Goal: Task Accomplishment & Management: Complete application form

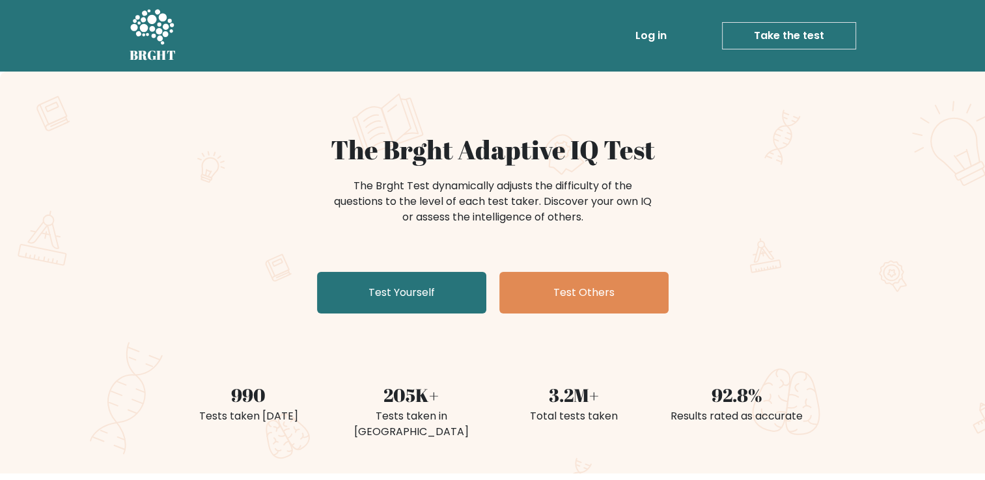
click at [735, 137] on h1 "The Brght Adaptive IQ Test" at bounding box center [492, 149] width 635 height 31
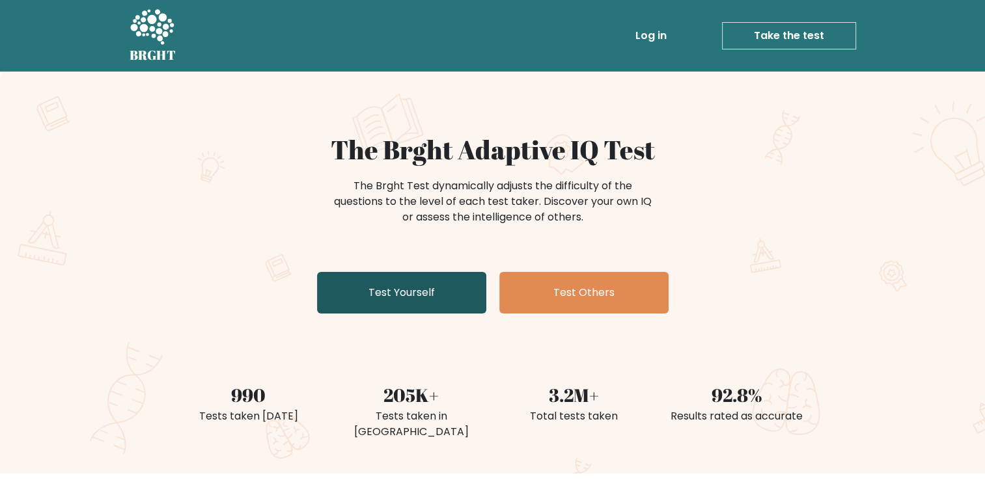
click at [424, 297] on link "Test Yourself" at bounding box center [401, 293] width 169 height 42
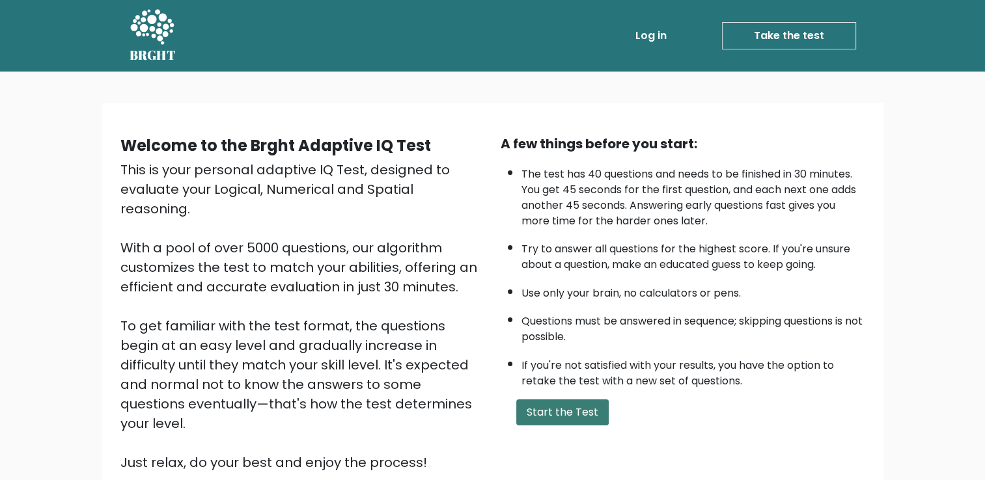
click at [572, 410] on button "Start the Test" at bounding box center [562, 413] width 92 height 26
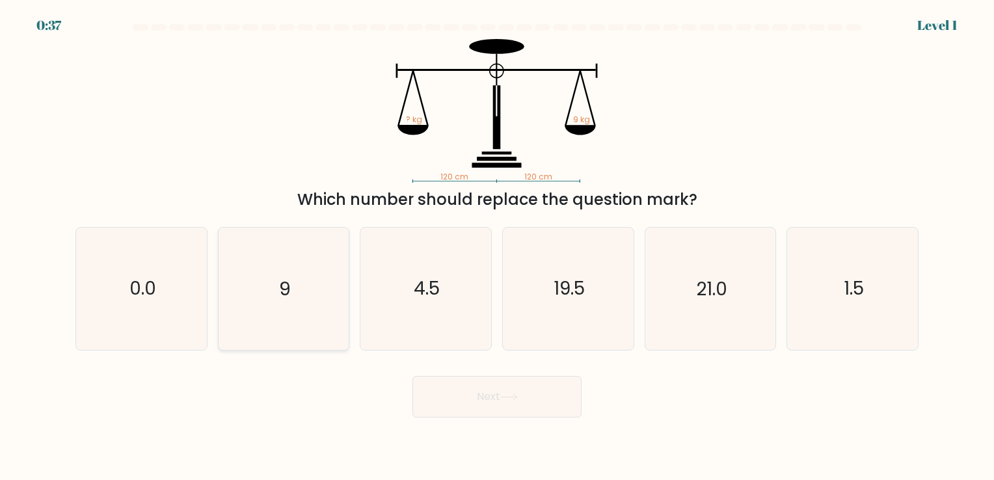
click at [312, 273] on icon "9" at bounding box center [284, 289] width 122 height 122
click at [497, 247] on input "b. 9" at bounding box center [497, 243] width 1 height 7
radio input "true"
click at [478, 389] on button "Next" at bounding box center [497, 397] width 169 height 42
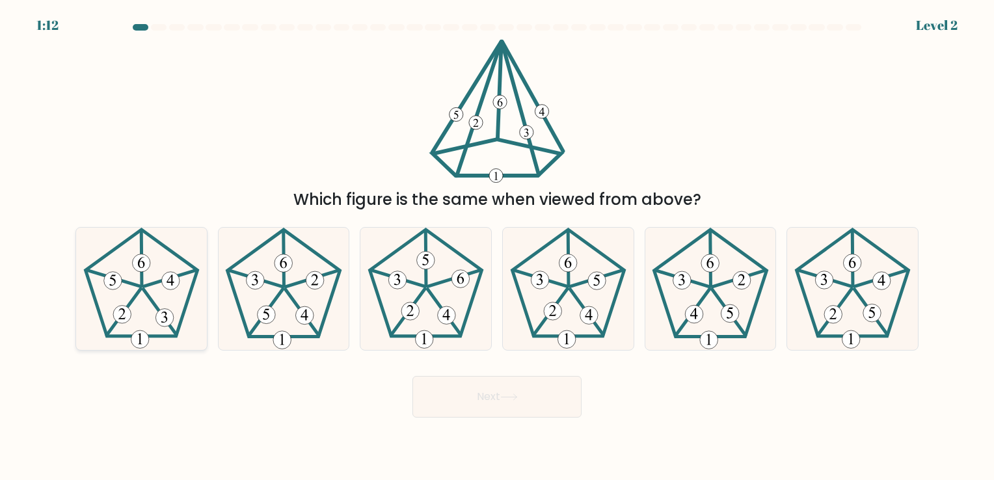
click at [158, 260] on icon at bounding box center [142, 289] width 122 height 122
click at [497, 247] on input "a." at bounding box center [497, 243] width 1 height 7
radio input "true"
click at [476, 394] on button "Next" at bounding box center [497, 397] width 169 height 42
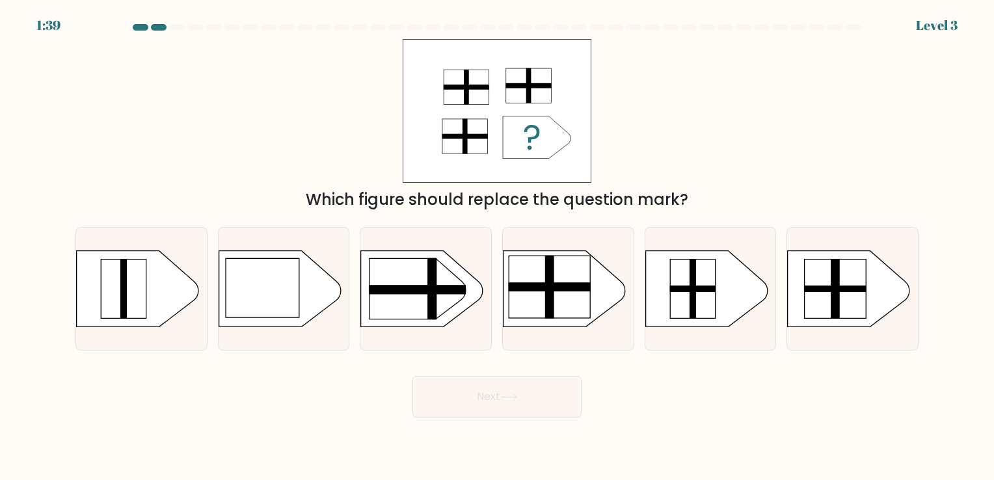
click at [774, 9] on div "1:39 Level 3" at bounding box center [497, 8] width 994 height 16
click at [564, 304] on rect at bounding box center [550, 287] width 82 height 62
click at [498, 247] on input "d." at bounding box center [497, 243] width 1 height 7
radio input "true"
click at [544, 389] on button "Next" at bounding box center [497, 397] width 169 height 42
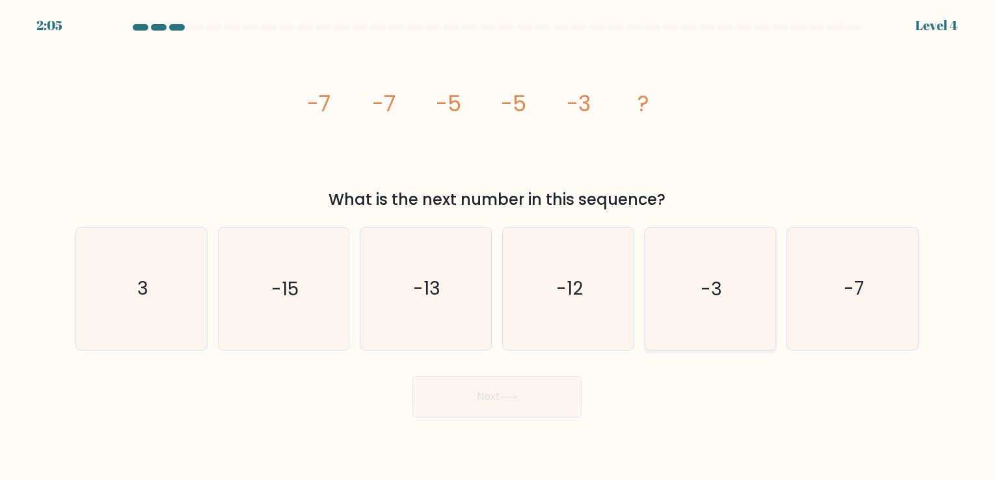
click at [689, 293] on icon "-3" at bounding box center [710, 289] width 122 height 122
click at [498, 247] on input "e. -3" at bounding box center [497, 243] width 1 height 7
radio input "true"
click at [517, 401] on button "Next" at bounding box center [497, 397] width 169 height 42
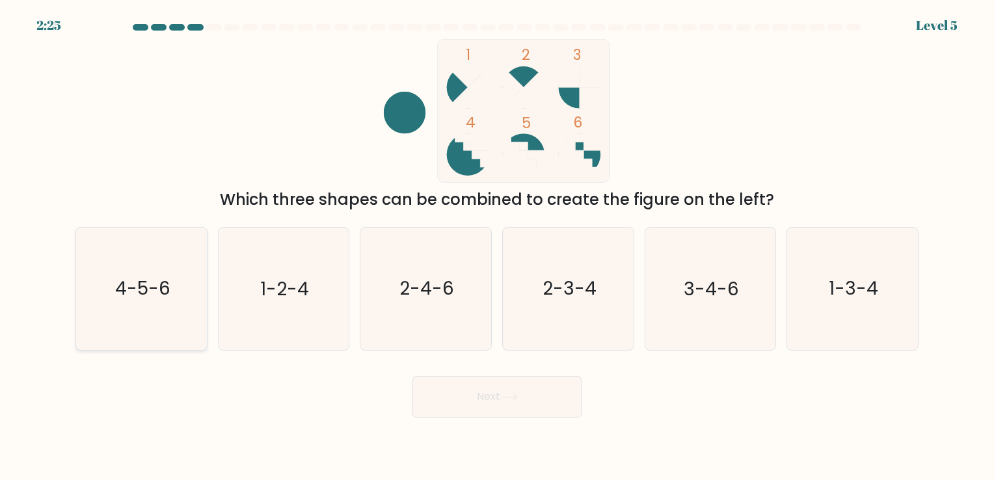
click at [179, 309] on icon "4-5-6" at bounding box center [142, 289] width 122 height 122
click at [497, 247] on input "a. 4-5-6" at bounding box center [497, 243] width 1 height 7
radio input "true"
click at [528, 407] on button "Next" at bounding box center [497, 397] width 169 height 42
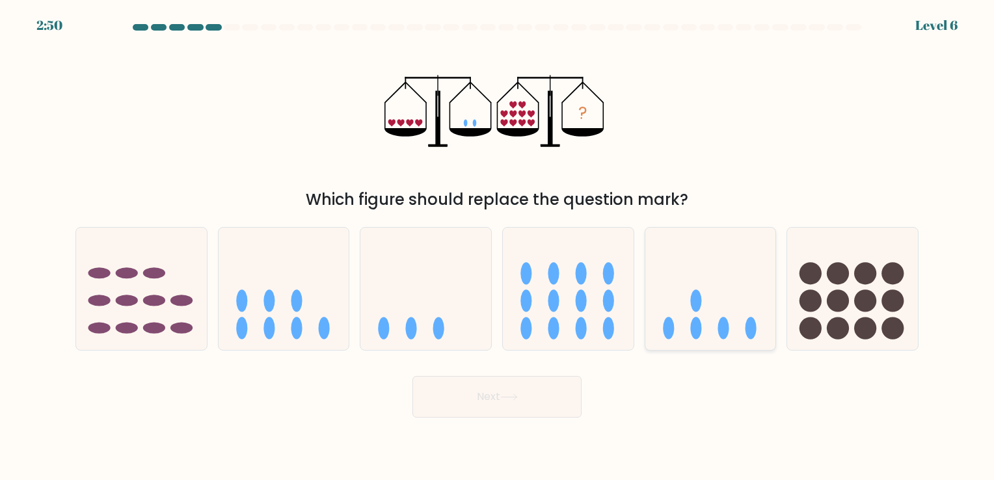
click at [694, 287] on icon at bounding box center [711, 289] width 131 height 108
click at [498, 247] on input "e." at bounding box center [497, 243] width 1 height 7
radio input "true"
click at [516, 391] on button "Next" at bounding box center [497, 397] width 169 height 42
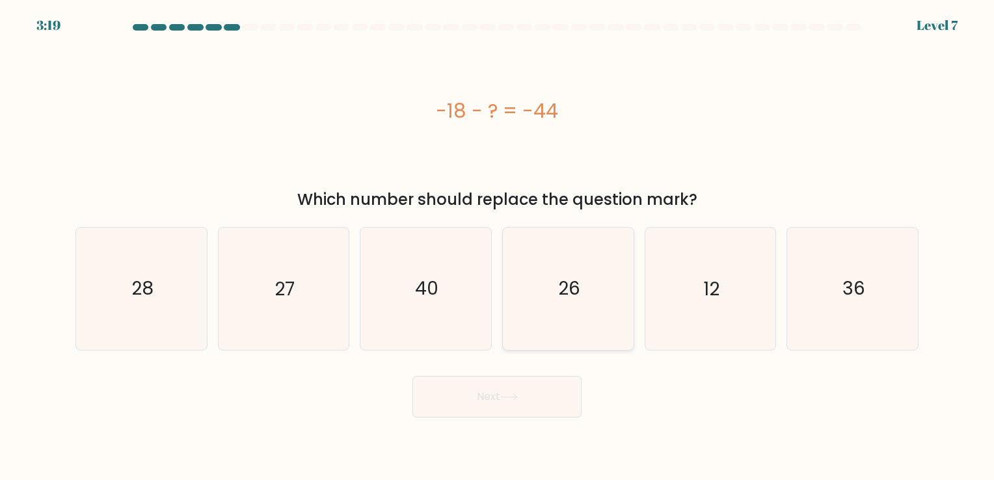
click at [553, 297] on icon "26" at bounding box center [569, 289] width 122 height 122
click at [498, 247] on input "d. 26" at bounding box center [497, 243] width 1 height 7
radio input "true"
click at [510, 400] on icon at bounding box center [509, 397] width 18 height 7
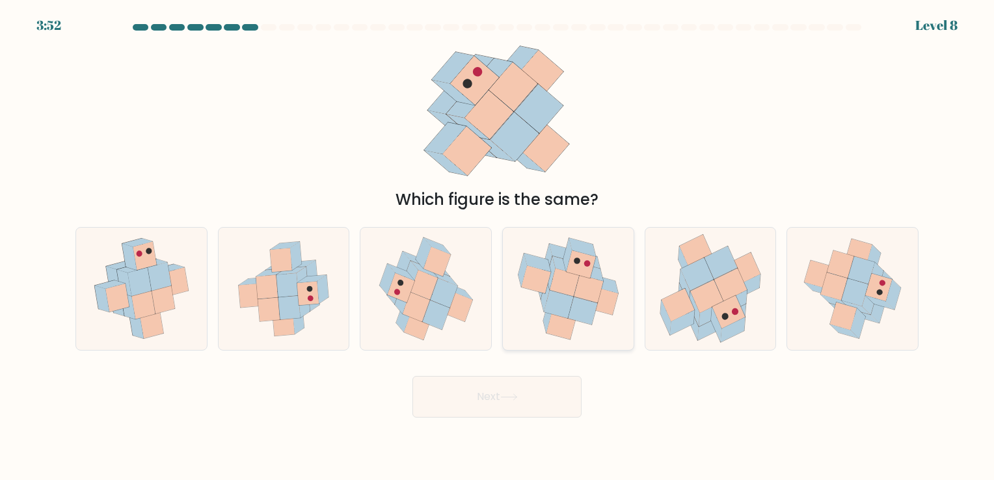
click at [590, 300] on icon at bounding box center [588, 289] width 29 height 28
click at [498, 247] on input "d." at bounding box center [497, 243] width 1 height 7
radio input "true"
click at [526, 394] on button "Next" at bounding box center [497, 397] width 169 height 42
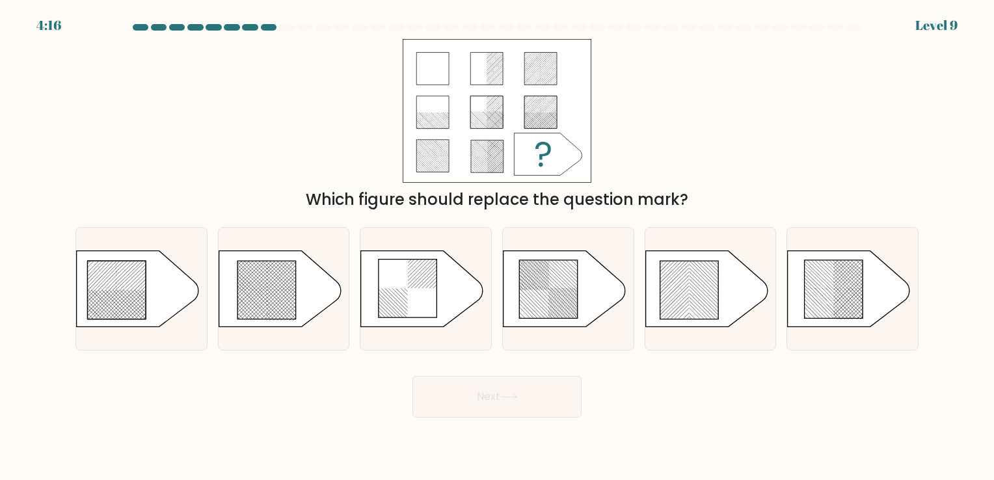
click at [820, 21] on div "4:16 Level 9" at bounding box center [497, 17] width 994 height 35
click at [567, 288] on icon at bounding box center [548, 289] width 59 height 59
click at [498, 247] on input "d." at bounding box center [497, 243] width 1 height 7
radio input "true"
click at [517, 398] on icon at bounding box center [509, 397] width 16 height 6
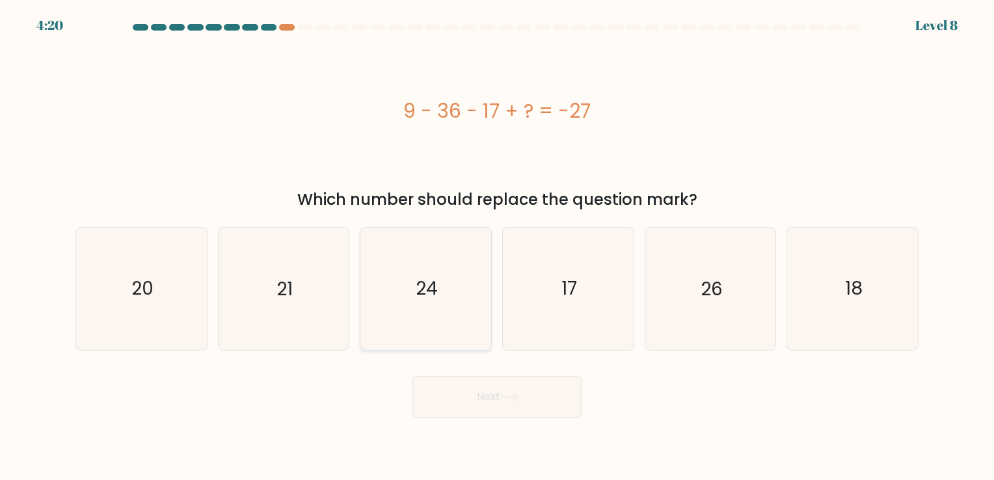
click at [429, 316] on icon "24" at bounding box center [426, 289] width 122 height 122
click at [497, 247] on input "c. 24" at bounding box center [497, 243] width 1 height 7
radio input "true"
click at [491, 400] on button "Next" at bounding box center [497, 397] width 169 height 42
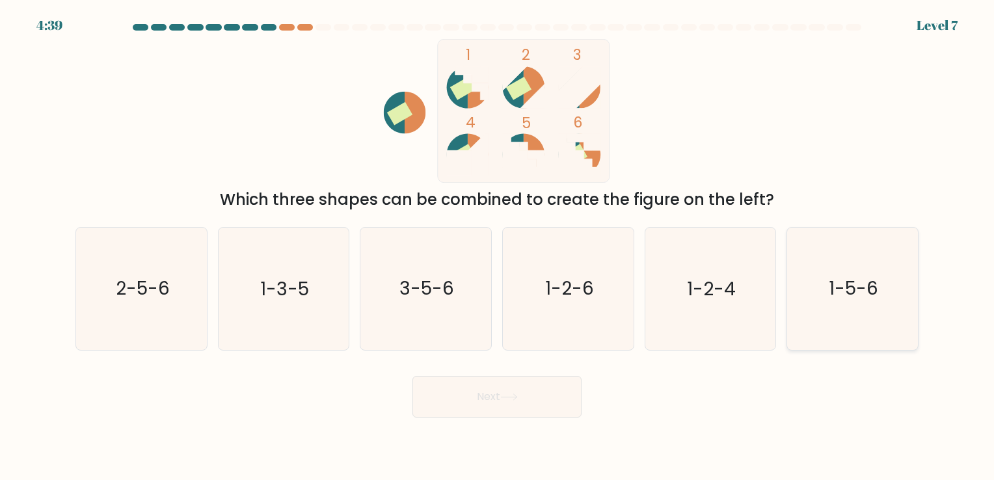
click at [839, 284] on text "1-5-6" at bounding box center [853, 289] width 49 height 25
click at [498, 247] on input "f. 1-5-6" at bounding box center [497, 243] width 1 height 7
radio input "true"
click at [530, 407] on button "Next" at bounding box center [497, 397] width 169 height 42
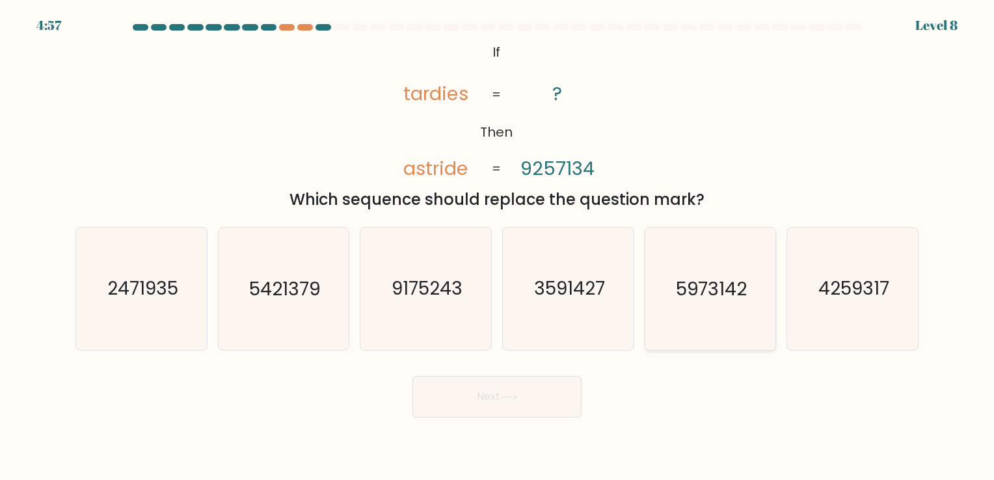
click at [713, 271] on icon "5973142" at bounding box center [710, 289] width 122 height 122
click at [498, 247] on input "e. 5973142" at bounding box center [497, 243] width 1 height 7
radio input "true"
click at [533, 392] on button "Next" at bounding box center [497, 397] width 169 height 42
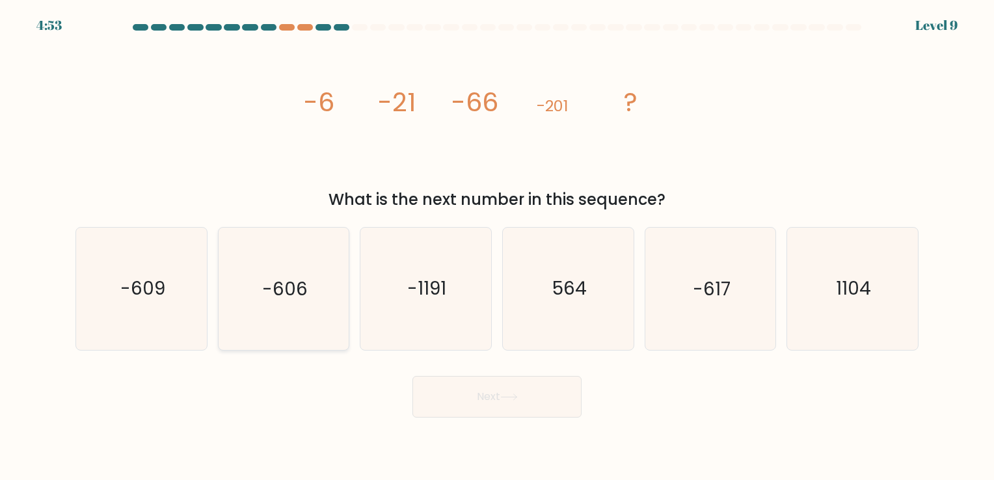
click at [320, 298] on icon "-606" at bounding box center [284, 289] width 122 height 122
click at [497, 247] on input "b. -606" at bounding box center [497, 243] width 1 height 7
radio input "true"
click at [518, 395] on icon at bounding box center [509, 397] width 18 height 7
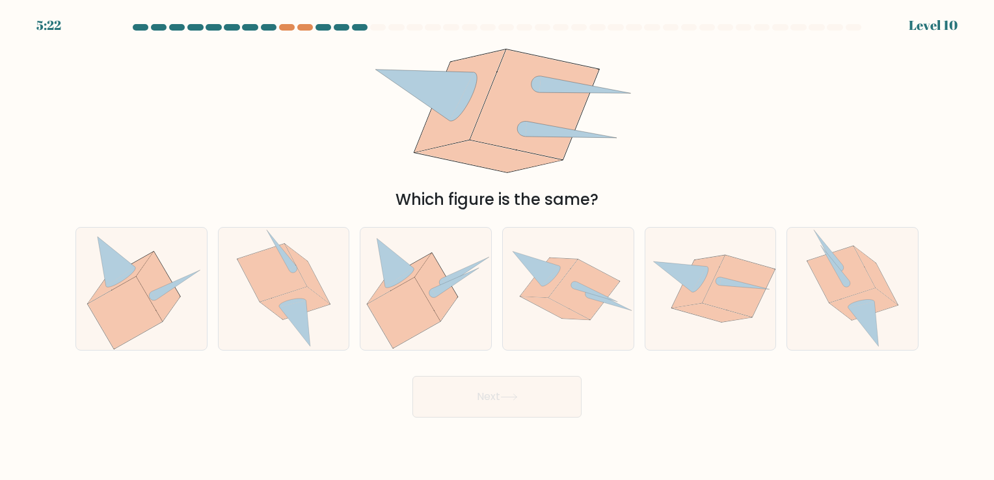
click at [739, 74] on div "Which figure is the same?" at bounding box center [497, 125] width 859 height 172
click at [398, 305] on icon at bounding box center [404, 312] width 73 height 70
click at [497, 247] on input "c." at bounding box center [497, 243] width 1 height 7
radio input "true"
click at [522, 399] on button "Next" at bounding box center [497, 397] width 169 height 42
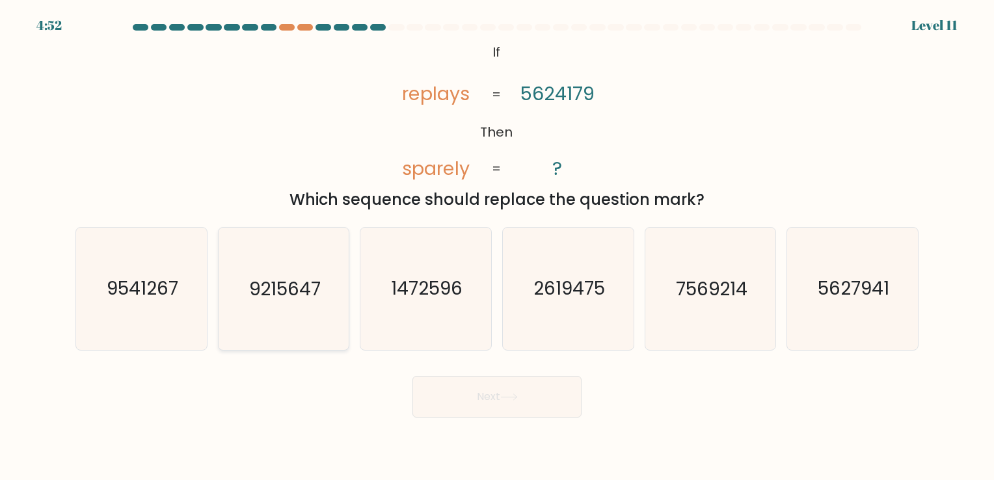
click at [307, 272] on icon "9215647" at bounding box center [284, 289] width 122 height 122
click at [497, 247] on input "b. 9215647" at bounding box center [497, 243] width 1 height 7
radio input "true"
click at [478, 405] on button "Next" at bounding box center [497, 397] width 169 height 42
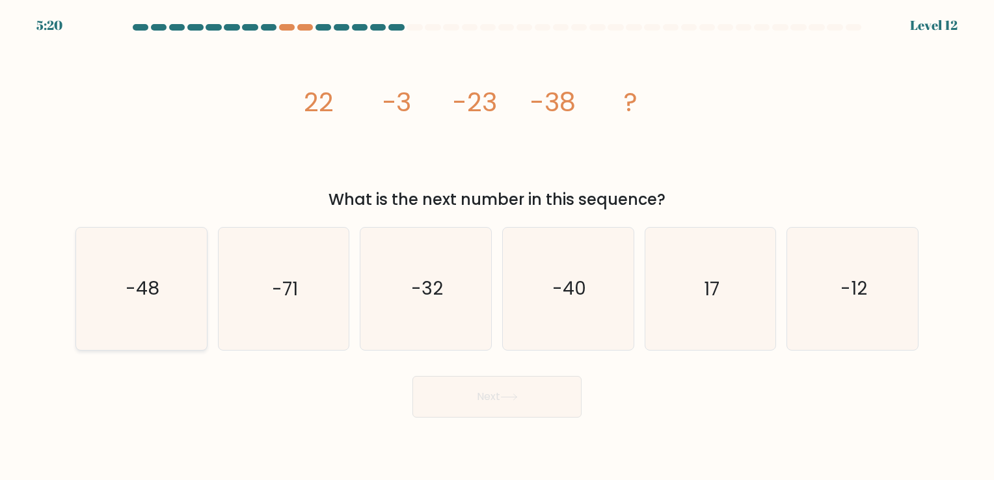
click at [144, 299] on text "-48" at bounding box center [143, 289] width 34 height 25
click at [497, 247] on input "a. -48" at bounding box center [497, 243] width 1 height 7
radio input "true"
click at [475, 390] on button "Next" at bounding box center [497, 397] width 169 height 42
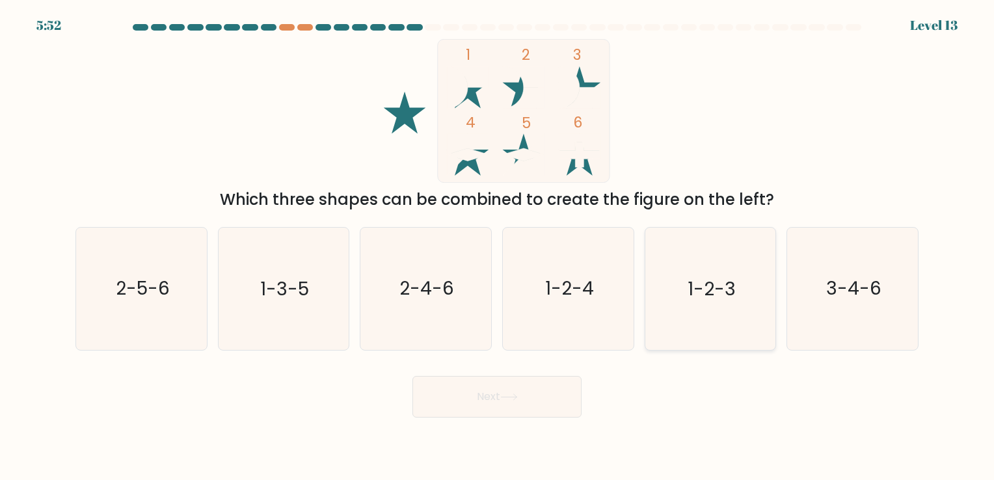
click at [690, 283] on text "1-2-3" at bounding box center [712, 289] width 48 height 25
click at [498, 247] on input "e. 1-2-3" at bounding box center [497, 243] width 1 height 7
radio input "true"
click at [518, 394] on icon at bounding box center [509, 397] width 18 height 7
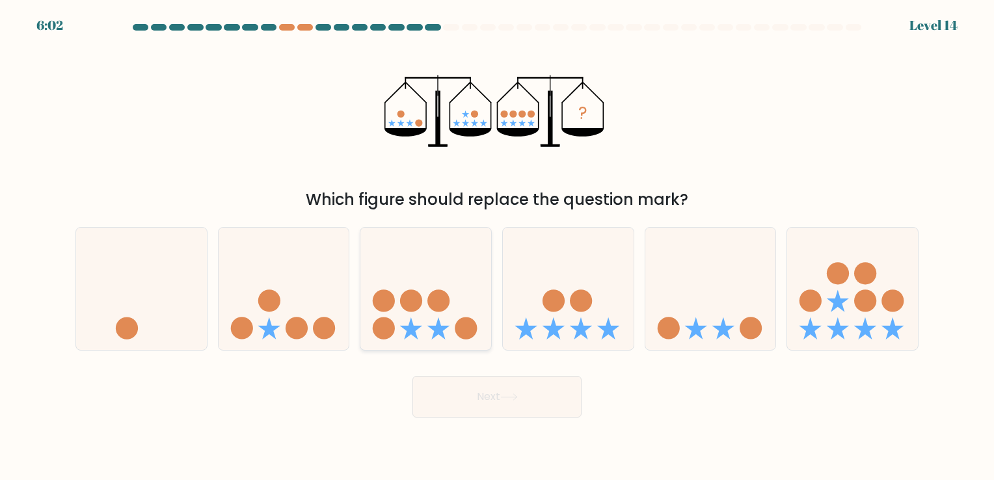
click at [453, 320] on icon at bounding box center [425, 289] width 131 height 108
click at [497, 247] on input "c." at bounding box center [497, 243] width 1 height 7
radio input "true"
click at [497, 403] on button "Next" at bounding box center [497, 397] width 169 height 42
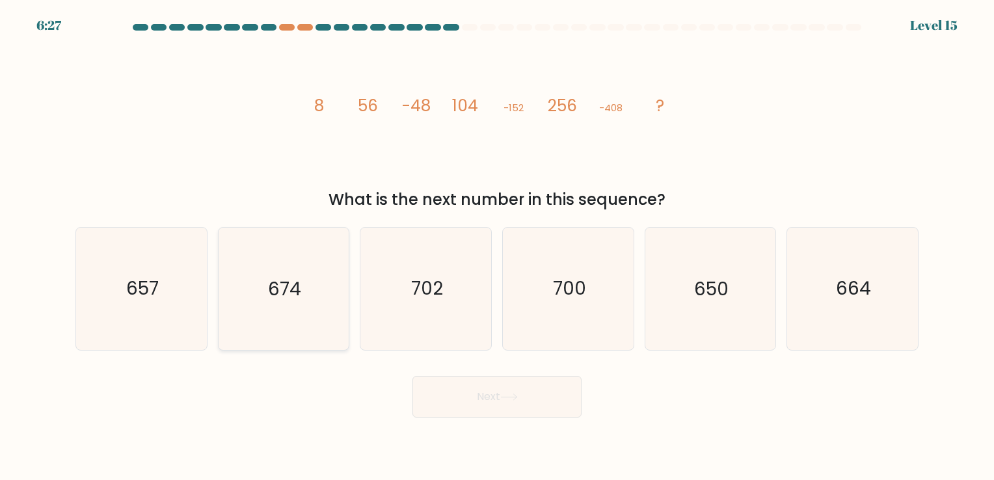
click at [319, 310] on icon "674" at bounding box center [284, 289] width 122 height 122
click at [497, 247] on input "b. 674" at bounding box center [497, 243] width 1 height 7
radio input "true"
click at [495, 398] on button "Next" at bounding box center [497, 397] width 169 height 42
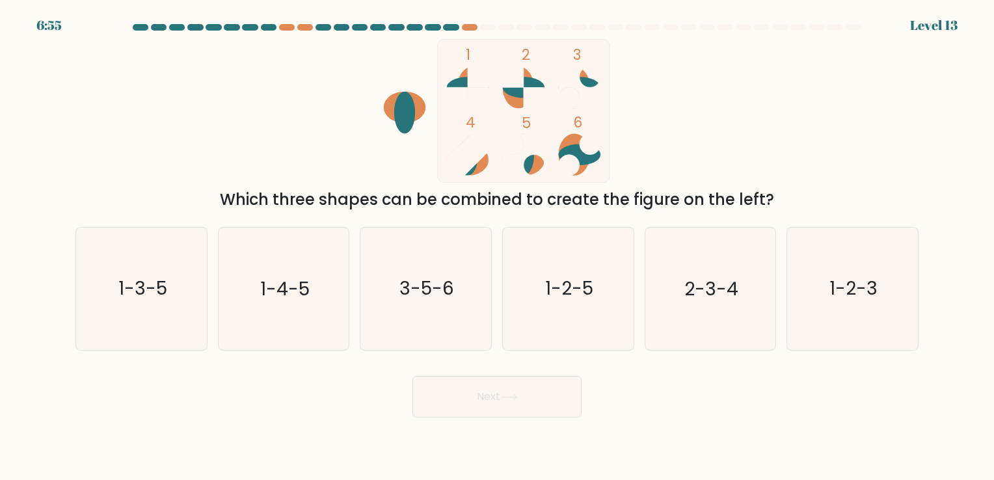
click at [772, 15] on div "6:55 Level 13" at bounding box center [497, 8] width 994 height 16
click at [626, 362] on form at bounding box center [497, 221] width 994 height 394
click at [440, 287] on text "3-5-6" at bounding box center [427, 289] width 55 height 25
click at [497, 247] on input "c. 3-5-6" at bounding box center [497, 243] width 1 height 7
radio input "true"
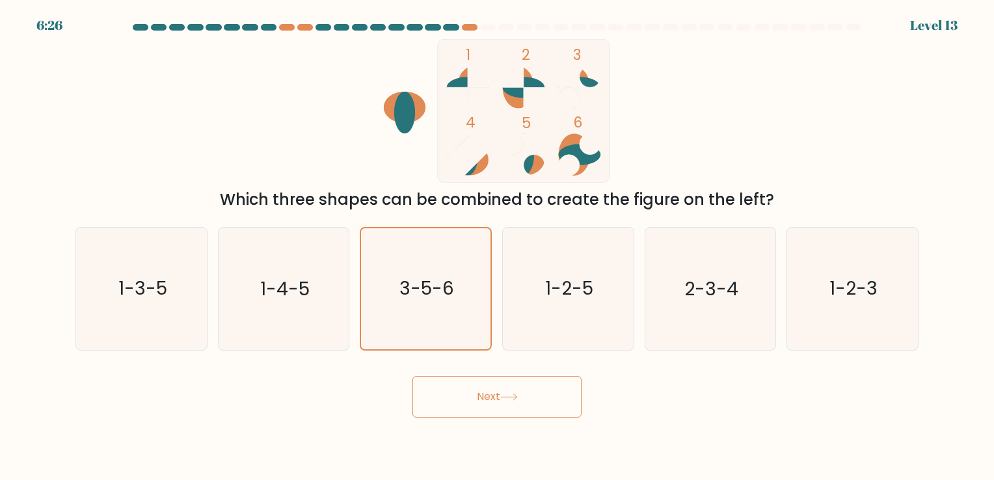
click at [508, 406] on button "Next" at bounding box center [497, 397] width 169 height 42
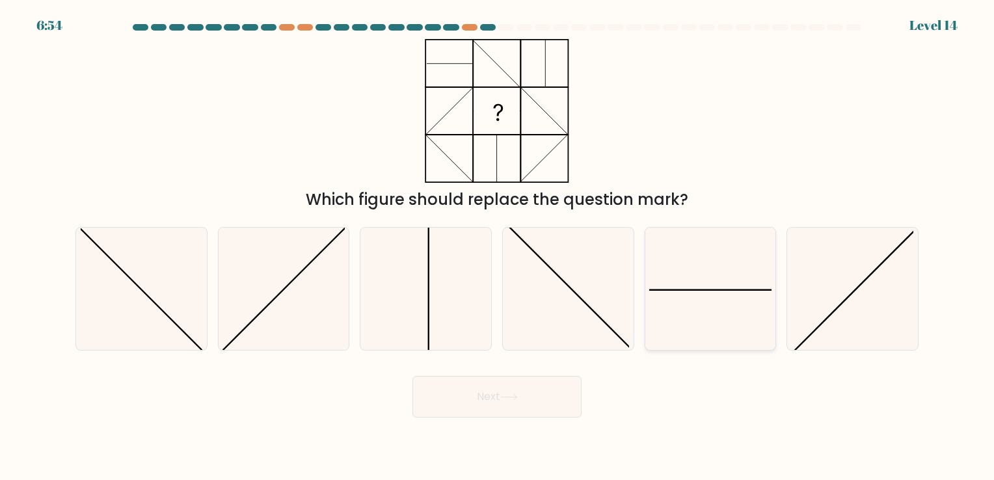
click at [687, 293] on icon at bounding box center [710, 289] width 122 height 122
click at [498, 247] on input "e." at bounding box center [497, 243] width 1 height 7
radio input "true"
click at [486, 405] on button "Next" at bounding box center [497, 397] width 169 height 42
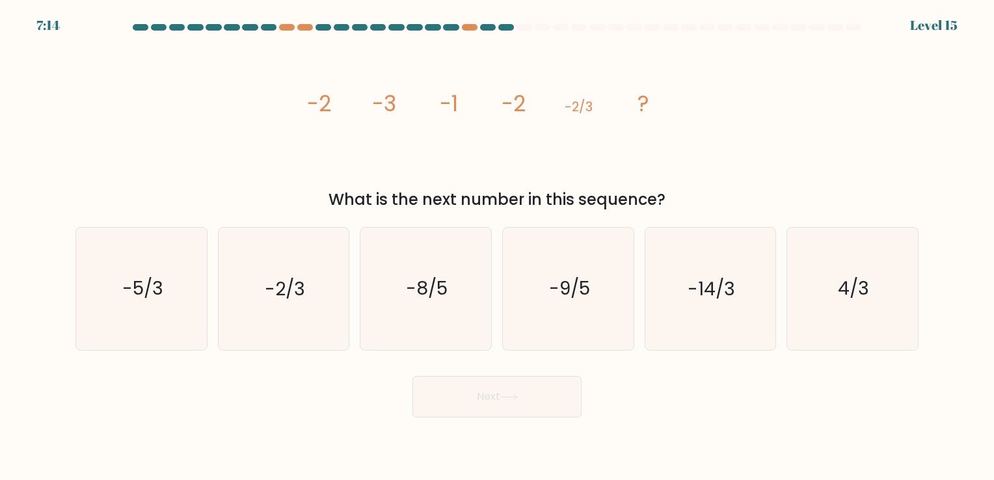
click at [779, 27] on div at bounding box center [780, 27] width 16 height 7
click at [841, 277] on text "4/3" at bounding box center [853, 289] width 31 height 25
click at [498, 247] on input "f. 4/3" at bounding box center [497, 243] width 1 height 7
radio input "true"
click at [506, 401] on button "Next" at bounding box center [497, 397] width 169 height 42
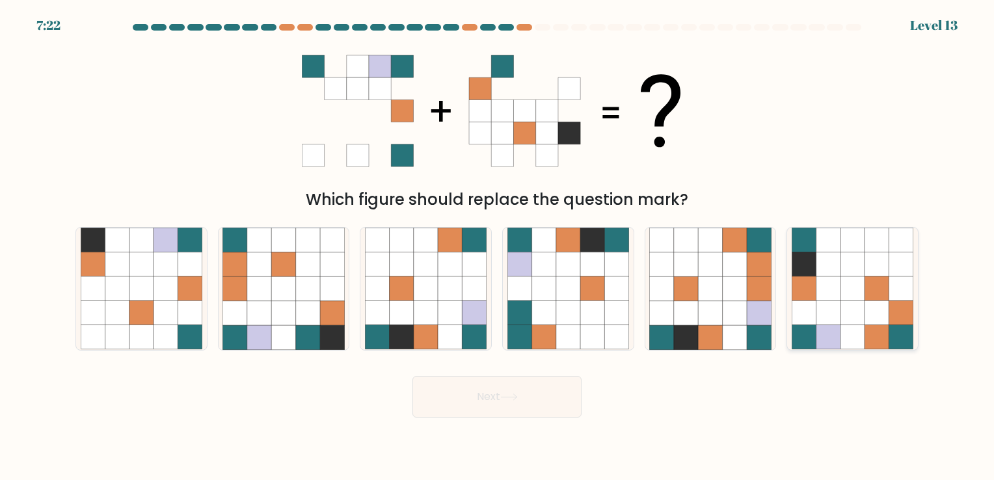
click at [821, 284] on icon at bounding box center [829, 289] width 24 height 24
click at [498, 247] on input "f." at bounding box center [497, 243] width 1 height 7
radio input "true"
click at [502, 387] on button "Next" at bounding box center [497, 397] width 169 height 42
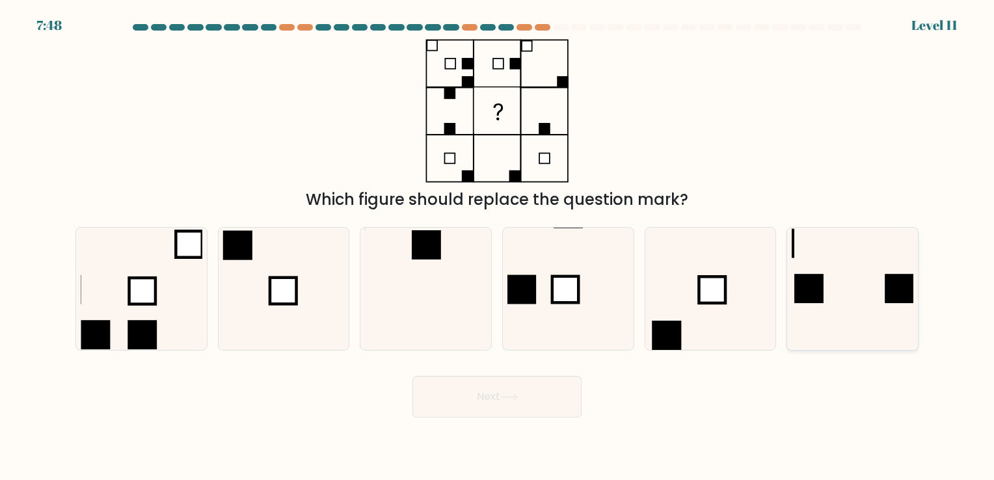
click at [817, 262] on icon at bounding box center [853, 289] width 122 height 122
click at [498, 247] on input "f." at bounding box center [497, 243] width 1 height 7
radio input "true"
click at [528, 396] on button "Next" at bounding box center [497, 397] width 169 height 42
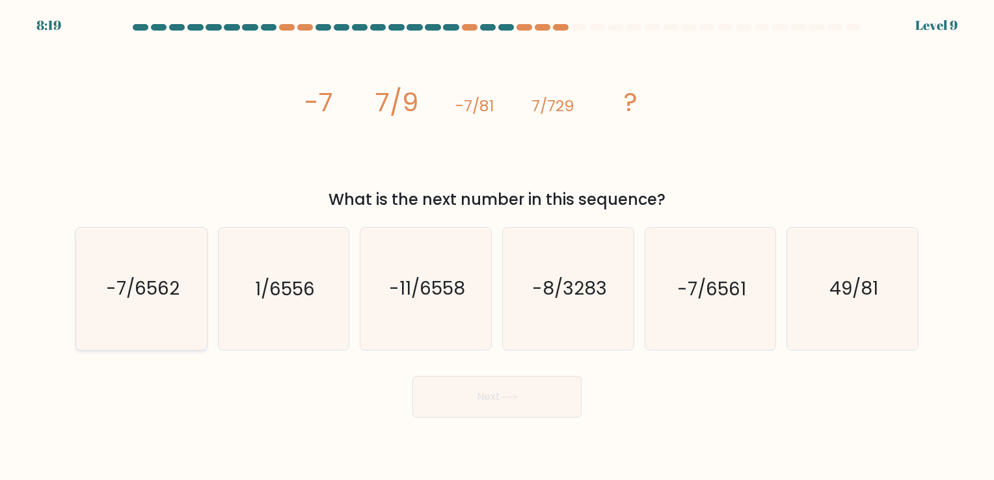
click at [179, 282] on text "-7/6562" at bounding box center [143, 289] width 74 height 25
click at [497, 247] on input "a. -7/6562" at bounding box center [497, 243] width 1 height 7
radio input "true"
click at [506, 394] on icon at bounding box center [509, 397] width 18 height 7
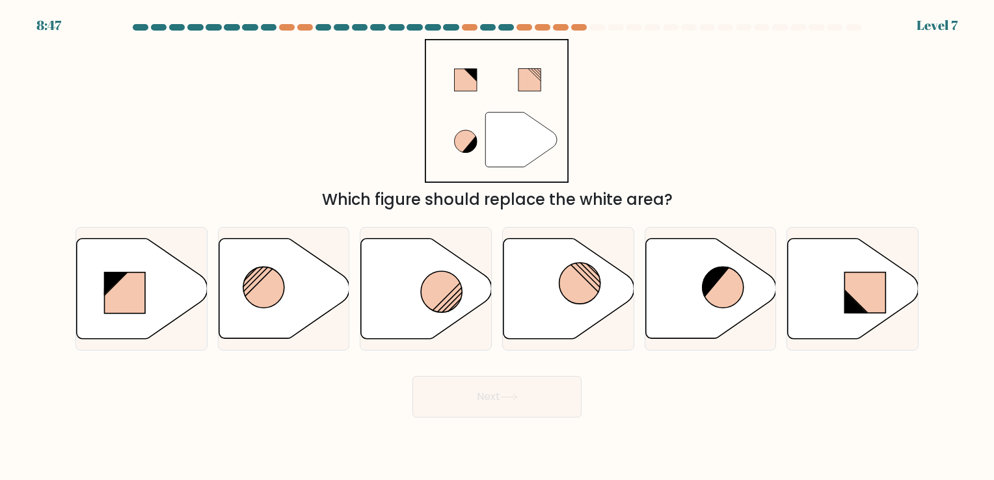
click at [748, 46] on div "" Which figure should replace the white area?" at bounding box center [497, 125] width 859 height 172
click at [448, 301] on circle at bounding box center [441, 291] width 41 height 41
click at [497, 247] on input "c." at bounding box center [497, 243] width 1 height 7
radio input "true"
click at [479, 386] on button "Next" at bounding box center [497, 397] width 169 height 42
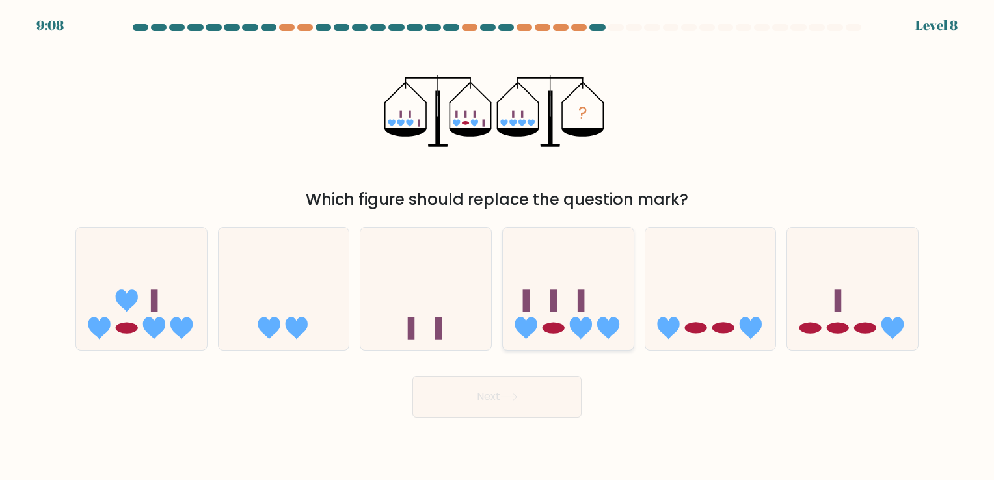
click at [574, 284] on icon at bounding box center [568, 289] width 131 height 108
click at [498, 247] on input "d." at bounding box center [497, 243] width 1 height 7
radio input "true"
click at [526, 401] on button "Next" at bounding box center [497, 397] width 169 height 42
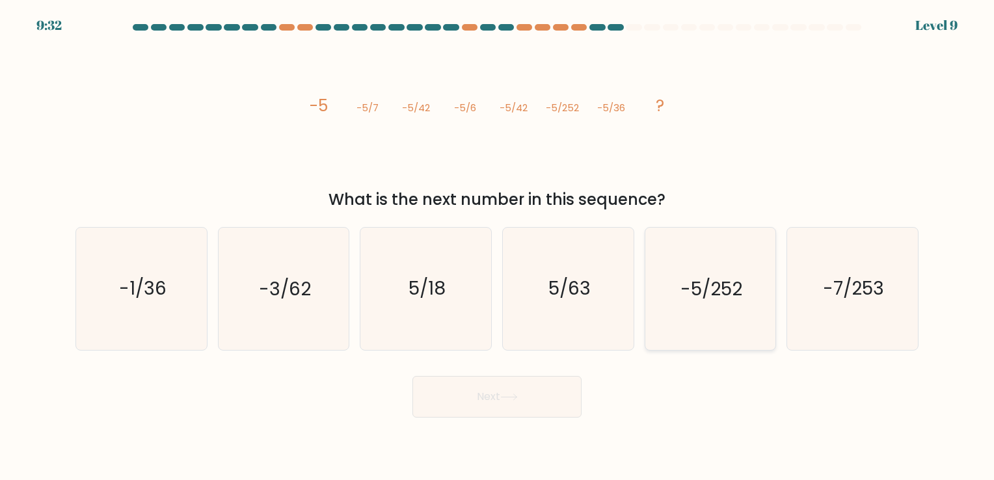
click at [702, 305] on icon "-5/252" at bounding box center [710, 289] width 122 height 122
click at [498, 247] on input "e. -5/252" at bounding box center [497, 243] width 1 height 7
radio input "true"
click at [518, 394] on icon at bounding box center [509, 397] width 18 height 7
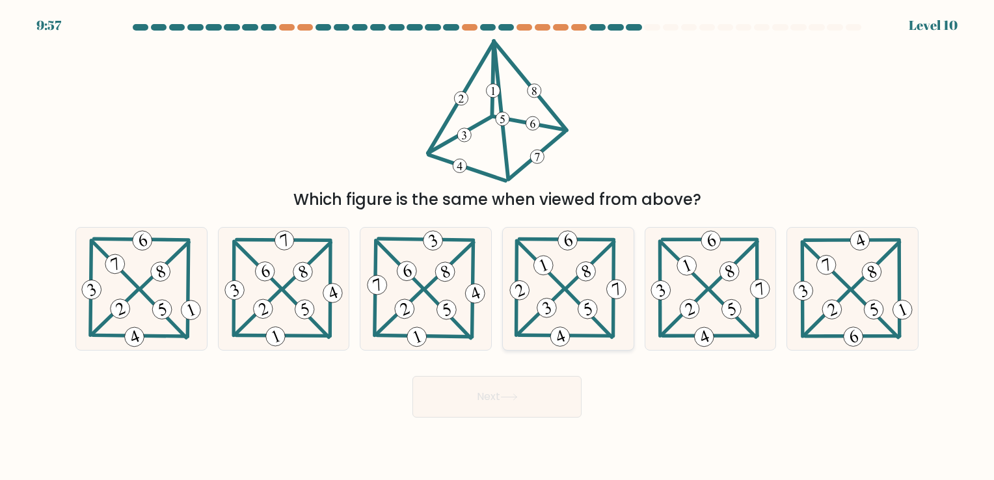
click at [575, 322] on icon at bounding box center [568, 289] width 122 height 122
click at [498, 247] on input "d." at bounding box center [497, 243] width 1 height 7
radio input "true"
click at [511, 409] on button "Next" at bounding box center [497, 397] width 169 height 42
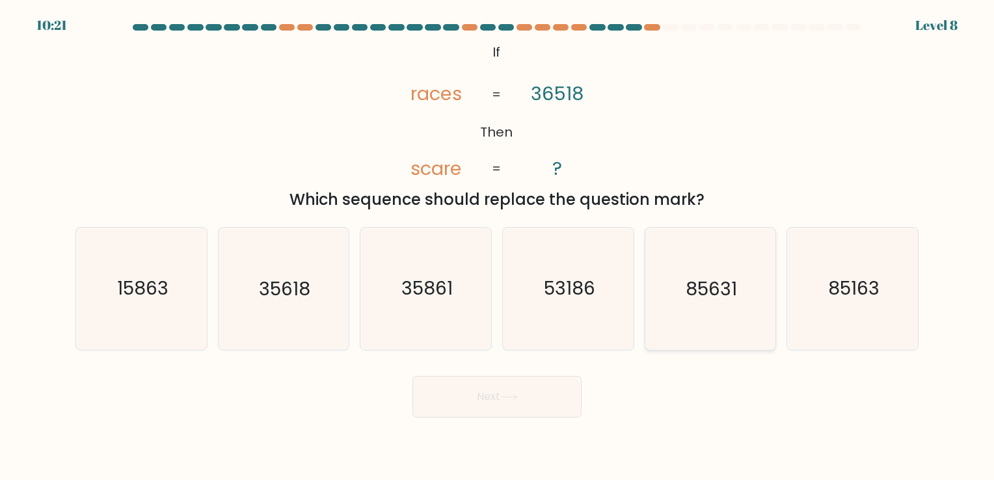
click at [717, 295] on text "85631" at bounding box center [711, 289] width 51 height 25
click at [498, 247] on input "e. 85631" at bounding box center [497, 243] width 1 height 7
radio input "true"
click at [512, 395] on icon at bounding box center [509, 397] width 18 height 7
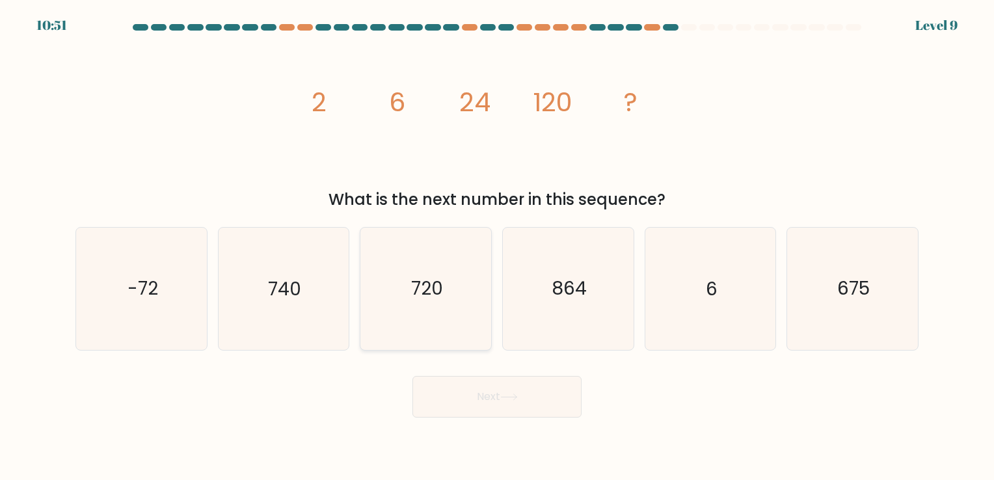
click at [459, 314] on icon "720" at bounding box center [426, 289] width 122 height 122
click at [497, 247] on input "c. 720" at bounding box center [497, 243] width 1 height 7
radio input "true"
click at [523, 409] on button "Next" at bounding box center [497, 397] width 169 height 42
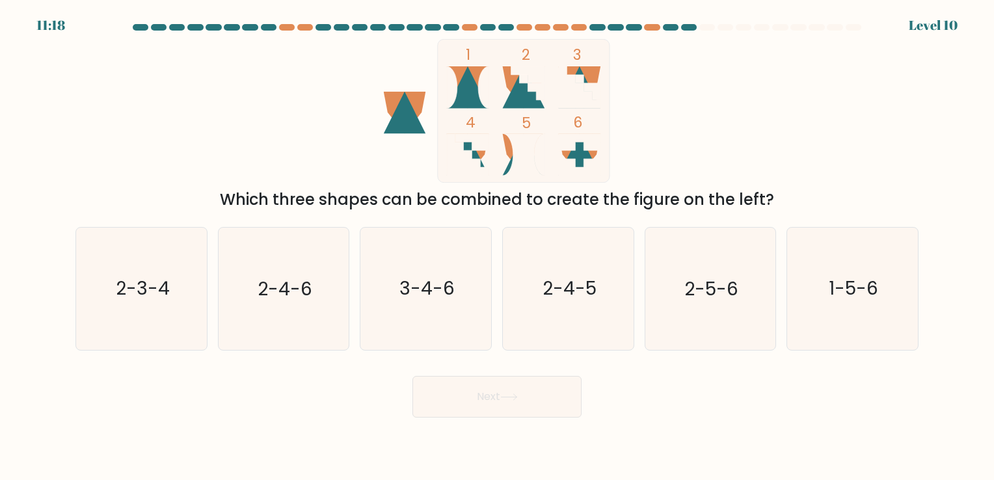
click at [825, 16] on div "11:18 Level 10" at bounding box center [497, 17] width 994 height 35
click at [148, 297] on text "2-3-4" at bounding box center [143, 289] width 54 height 25
click at [497, 247] on input "a. 2-3-4" at bounding box center [497, 243] width 1 height 7
radio input "true"
click at [474, 392] on button "Next" at bounding box center [497, 397] width 169 height 42
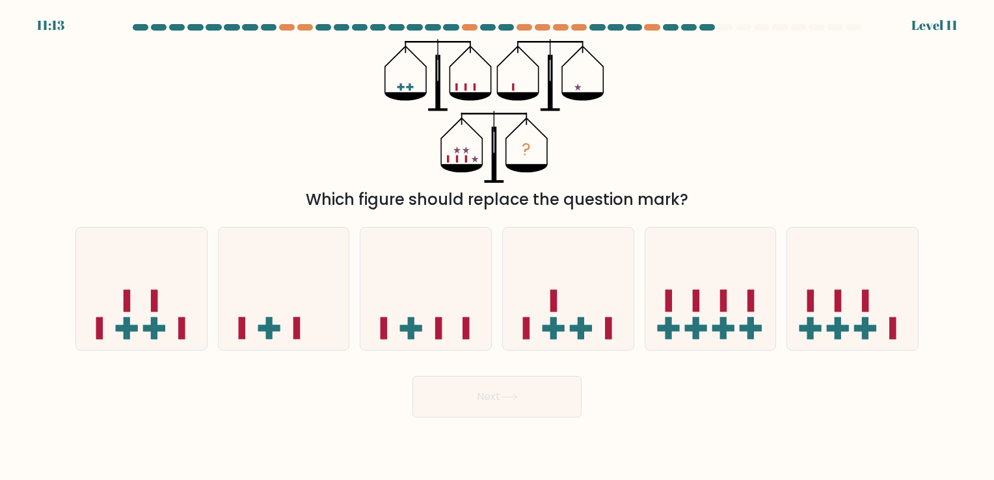
click at [745, 56] on div "? Which figure should replace the question mark?" at bounding box center [497, 125] width 859 height 172
click at [580, 320] on rect at bounding box center [581, 329] width 7 height 22
click at [498, 247] on input "d." at bounding box center [497, 243] width 1 height 7
radio input "true"
click at [500, 393] on button "Next" at bounding box center [497, 397] width 169 height 42
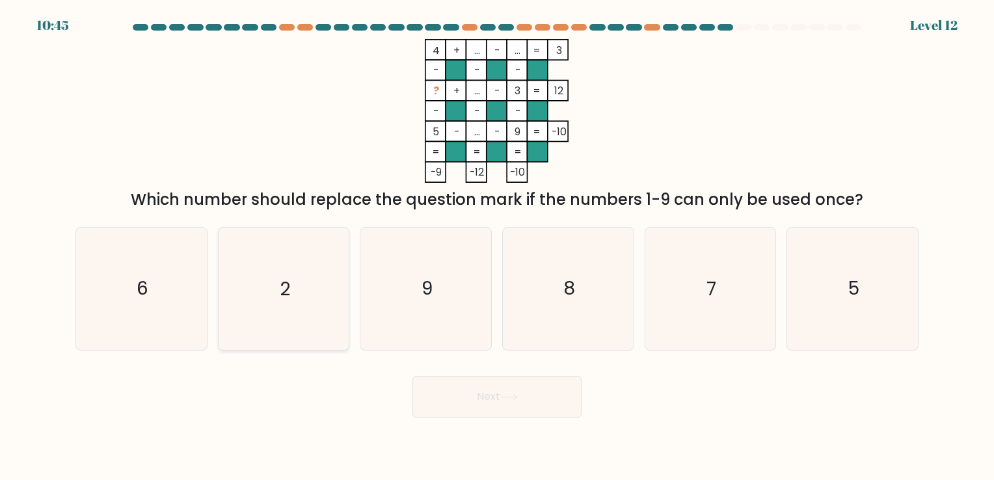
click at [308, 323] on icon "2" at bounding box center [284, 289] width 122 height 122
click at [497, 247] on input "b. 2" at bounding box center [497, 243] width 1 height 7
radio input "true"
click at [512, 401] on button "Next" at bounding box center [497, 397] width 169 height 42
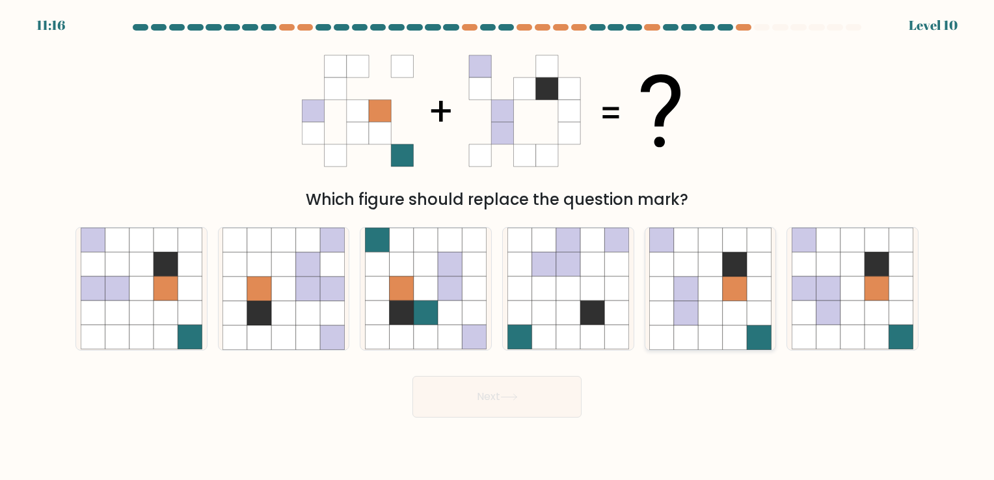
click at [718, 316] on icon at bounding box center [710, 313] width 24 height 24
click at [498, 247] on input "e." at bounding box center [497, 243] width 1 height 7
radio input "true"
click at [850, 288] on icon at bounding box center [853, 289] width 24 height 24
click at [498, 247] on input "f." at bounding box center [497, 243] width 1 height 7
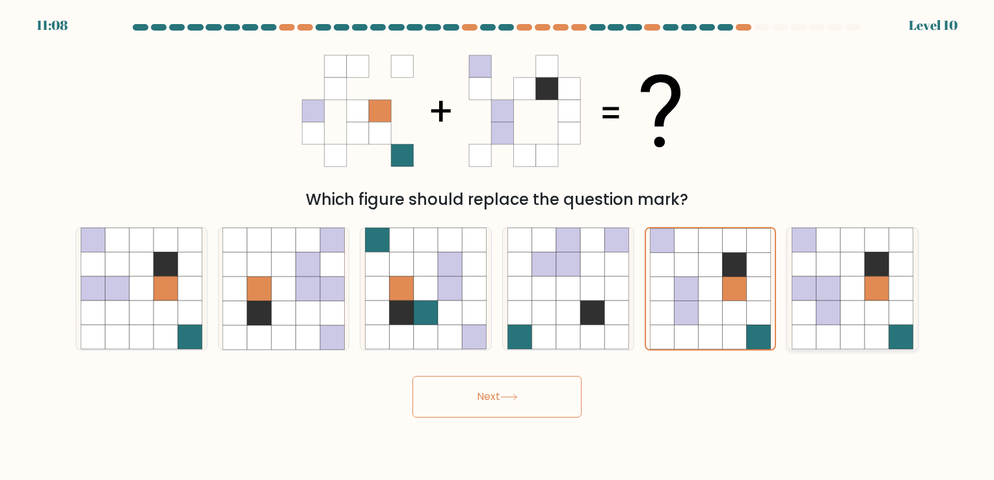
radio input "true"
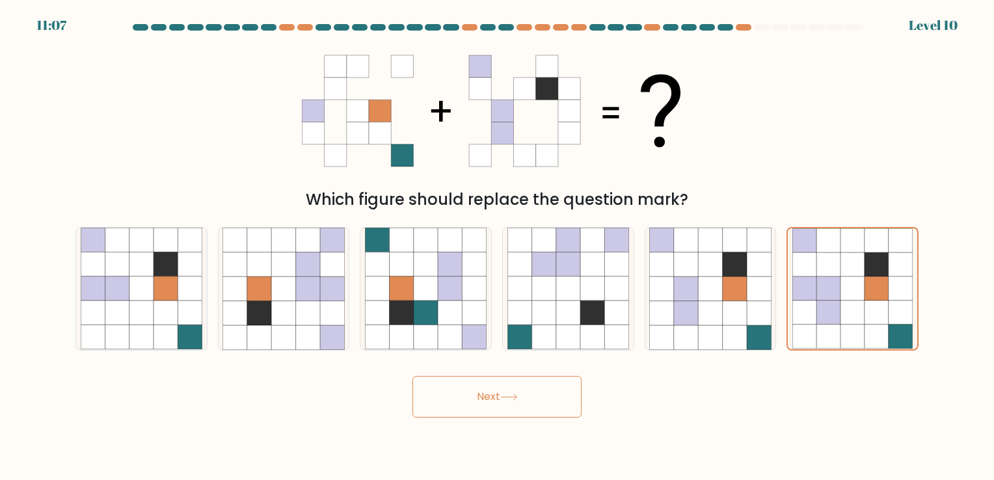
click at [536, 397] on button "Next" at bounding box center [497, 397] width 169 height 42
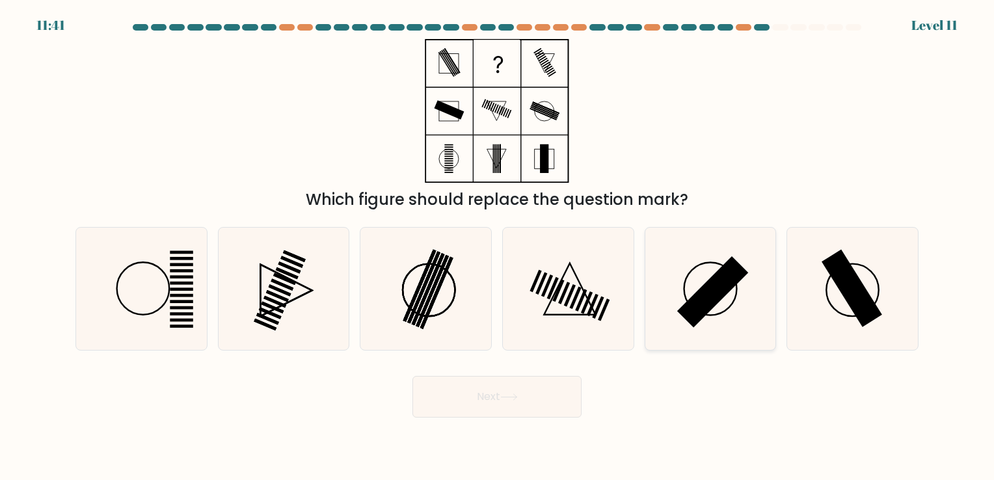
click at [741, 286] on icon at bounding box center [710, 289] width 122 height 122
click at [498, 247] on input "e." at bounding box center [497, 243] width 1 height 7
radio input "true"
click at [847, 285] on rect at bounding box center [852, 288] width 61 height 77
click at [498, 247] on input "f." at bounding box center [497, 243] width 1 height 7
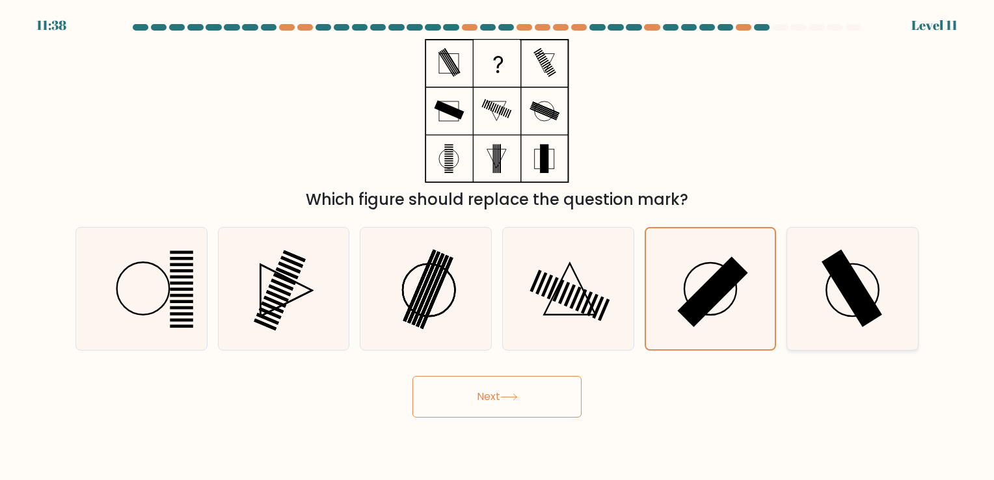
radio input "true"
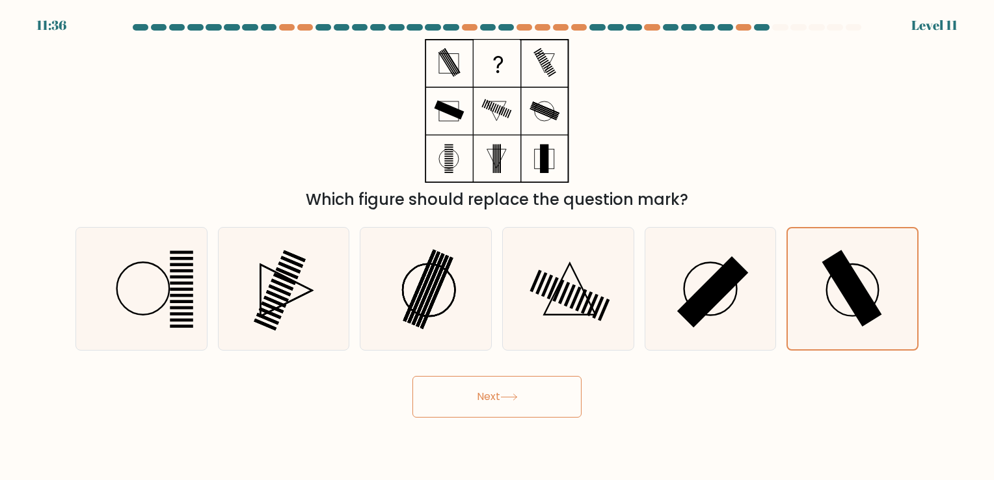
click at [506, 403] on button "Next" at bounding box center [497, 397] width 169 height 42
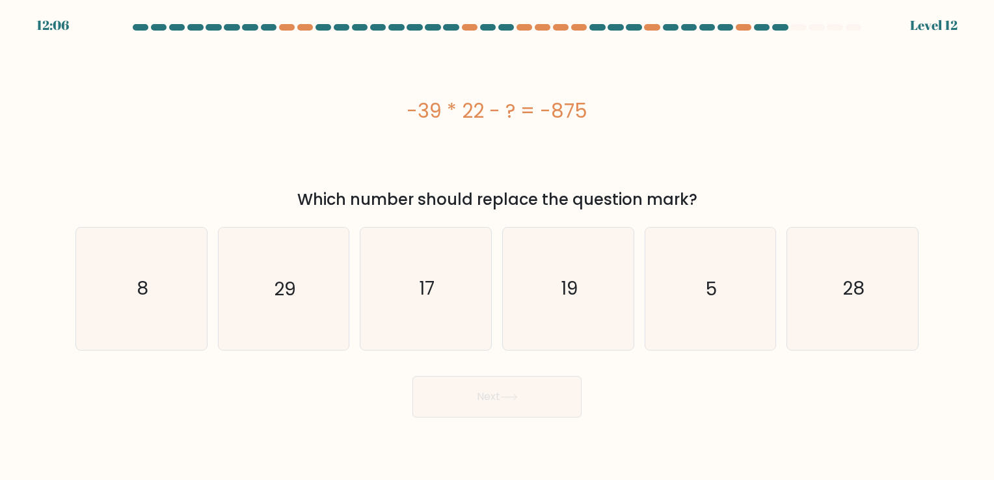
click at [821, 13] on div "12:06 Level 12" at bounding box center [497, 8] width 994 height 16
click at [272, 291] on icon "29" at bounding box center [284, 289] width 122 height 122
click at [497, 247] on input "b. 29" at bounding box center [497, 243] width 1 height 7
radio input "true"
click at [480, 390] on button "Next" at bounding box center [497, 397] width 169 height 42
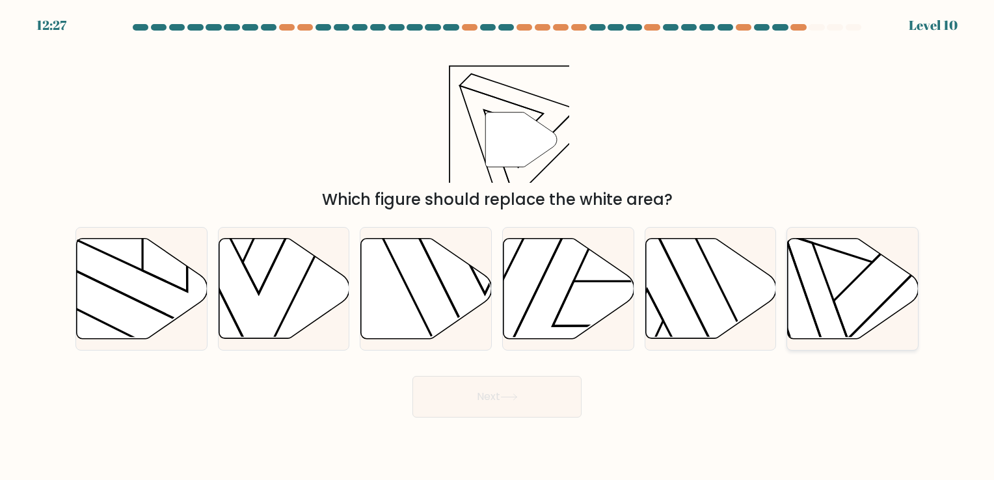
click at [825, 298] on icon at bounding box center [853, 288] width 131 height 100
click at [498, 247] on input "f." at bounding box center [497, 243] width 1 height 7
radio input "true"
click at [495, 397] on button "Next" at bounding box center [497, 397] width 169 height 42
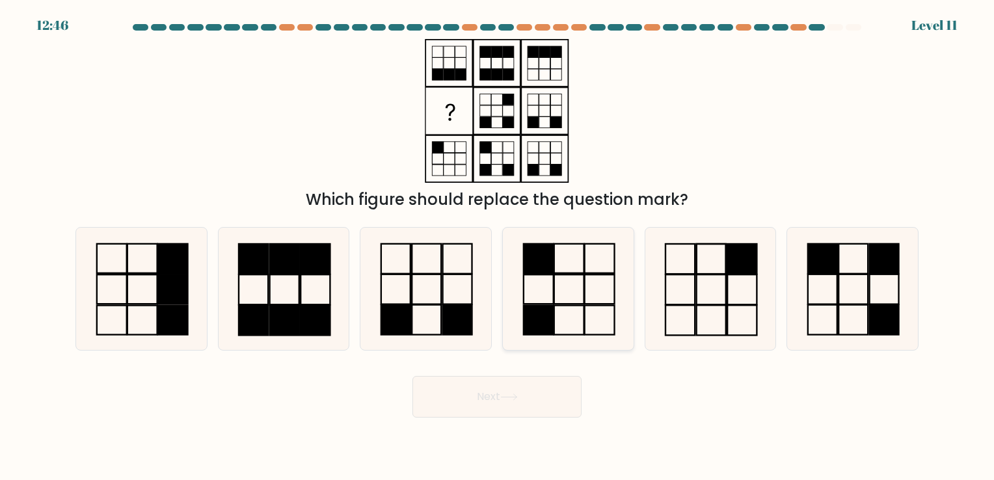
click at [573, 299] on icon at bounding box center [569, 289] width 122 height 122
click at [498, 247] on input "d." at bounding box center [497, 243] width 1 height 7
radio input "true"
click at [489, 392] on button "Next" at bounding box center [497, 397] width 169 height 42
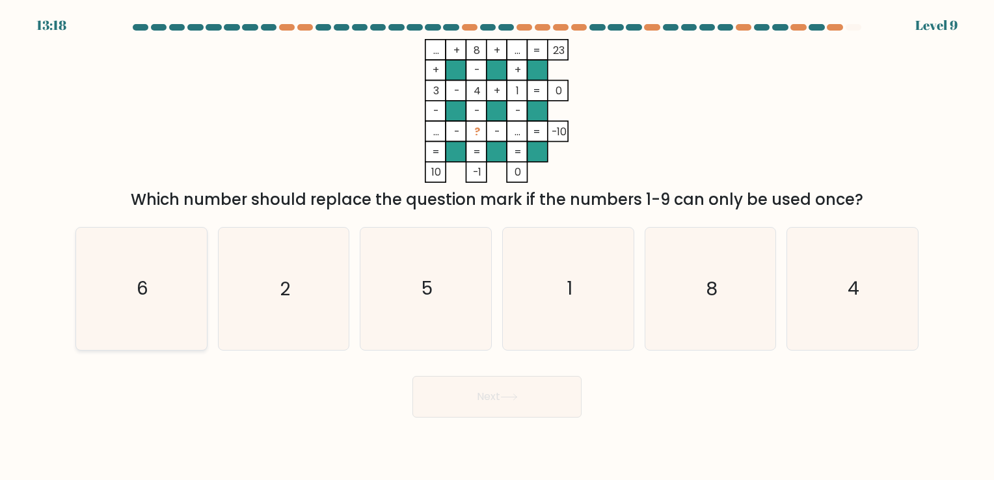
click at [154, 318] on icon "6" at bounding box center [142, 289] width 122 height 122
click at [497, 247] on input "a. 6" at bounding box center [497, 243] width 1 height 7
radio input "true"
click at [487, 401] on button "Next" at bounding box center [497, 397] width 169 height 42
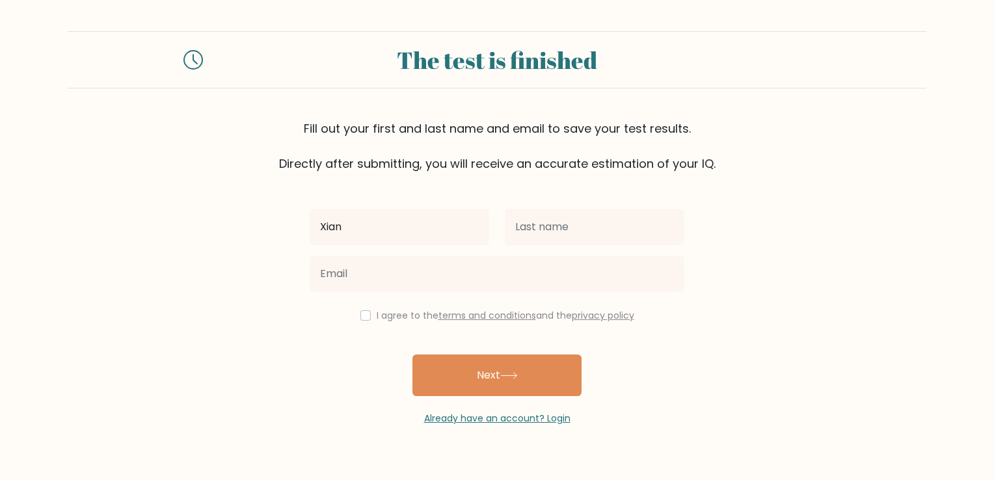
type input "Xian"
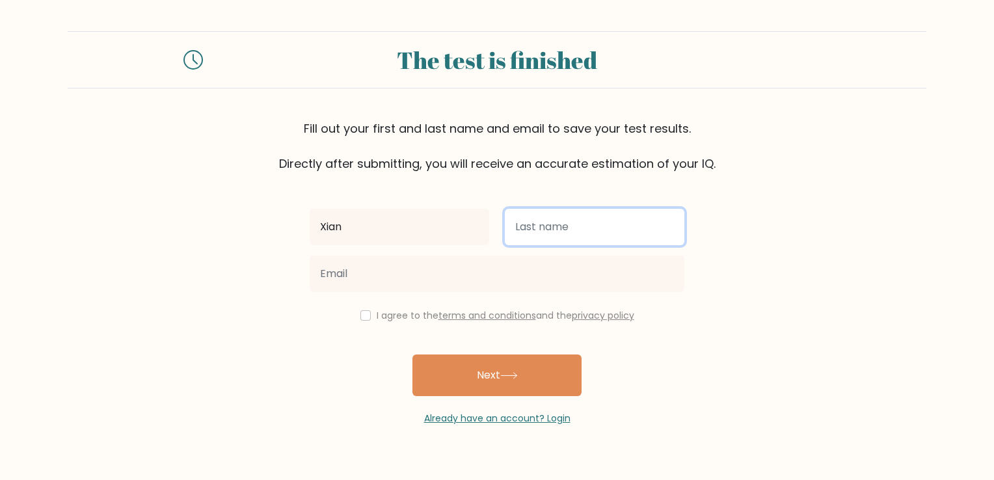
click at [557, 222] on input "text" at bounding box center [595, 227] width 180 height 36
type input "[PERSON_NAME]"
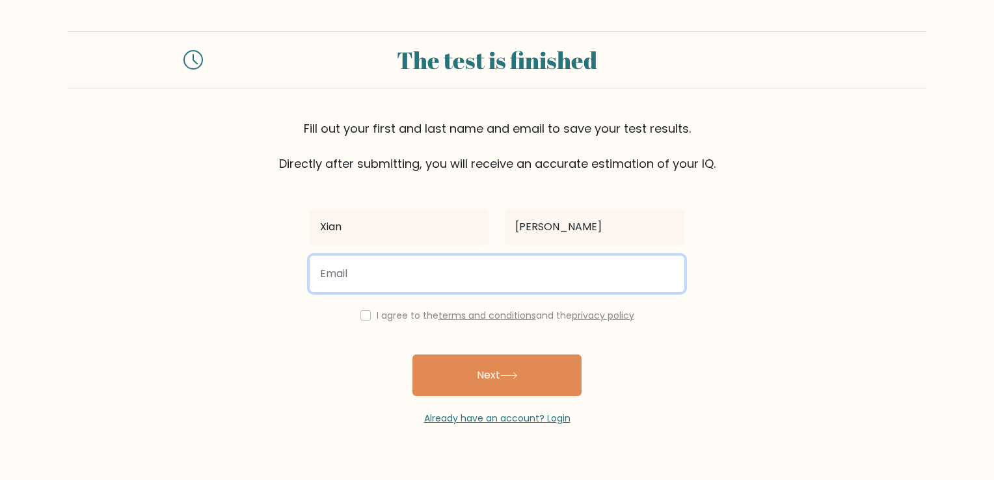
click at [459, 280] on input "email" at bounding box center [497, 274] width 375 height 36
type input "xiantobias@gmail.com"
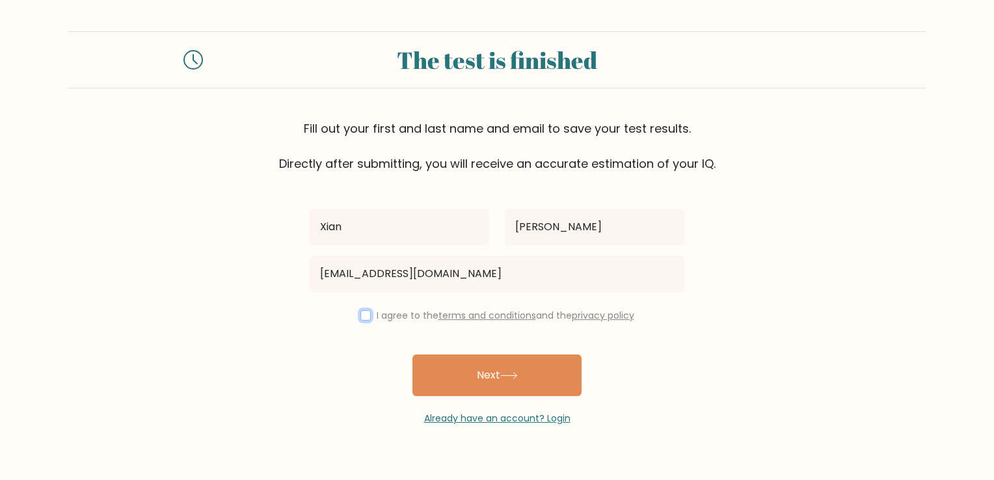
click at [360, 314] on input "checkbox" at bounding box center [365, 315] width 10 height 10
checkbox input "true"
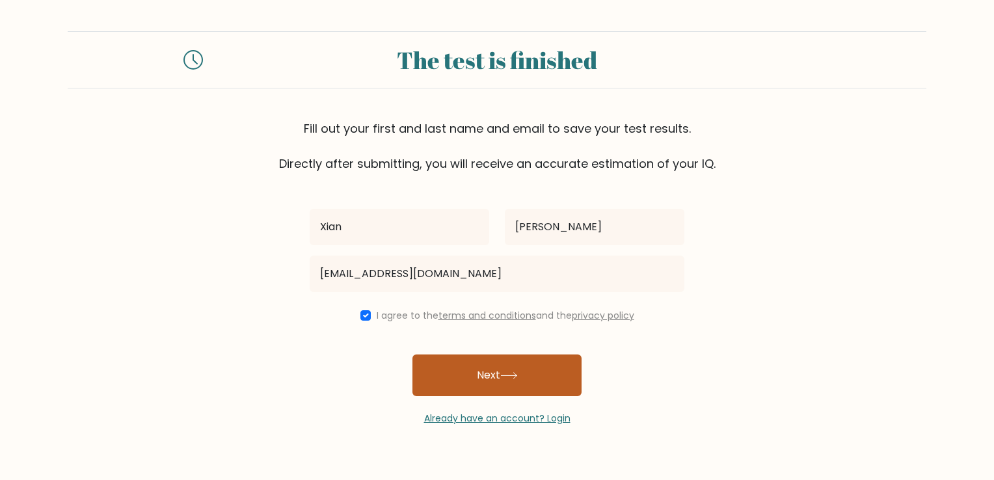
click at [454, 374] on button "Next" at bounding box center [497, 376] width 169 height 42
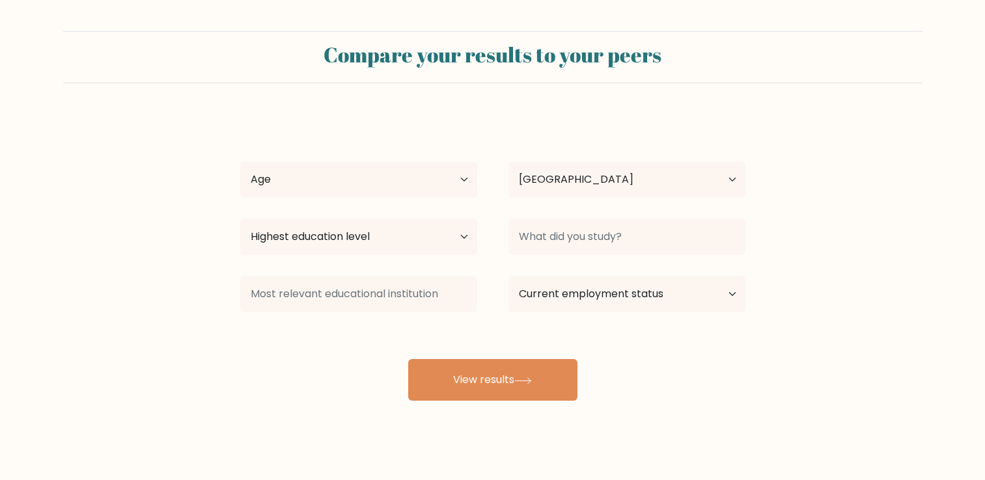
select select "PH"
click at [799, 35] on div "Compare your results to your peers" at bounding box center [492, 57] width 859 height 52
click at [461, 182] on select "Age Under [DEMOGRAPHIC_DATA] [DEMOGRAPHIC_DATA] [DEMOGRAPHIC_DATA] [DEMOGRAPHIC…" at bounding box center [358, 179] width 237 height 36
select select "35_44"
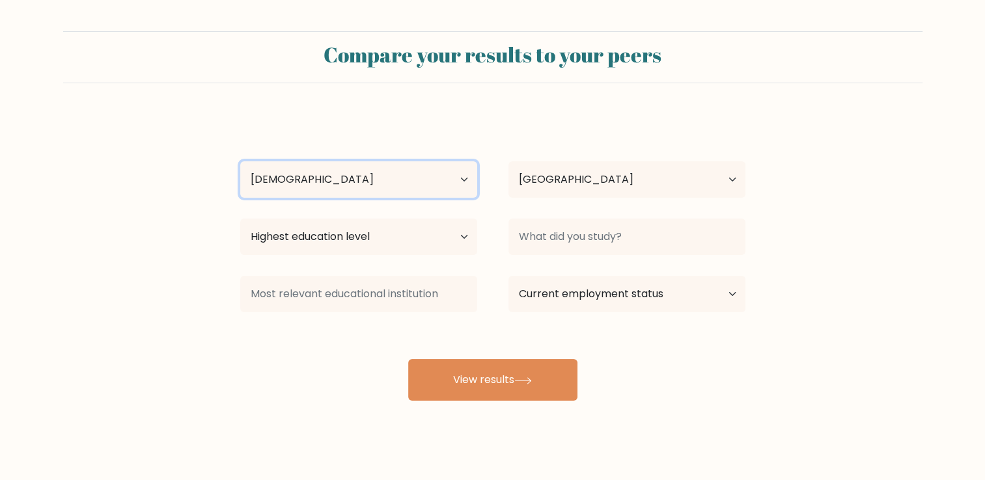
click at [240, 161] on select "Age Under [DEMOGRAPHIC_DATA] [DEMOGRAPHIC_DATA] [DEMOGRAPHIC_DATA] [DEMOGRAPHIC…" at bounding box center [358, 179] width 237 height 36
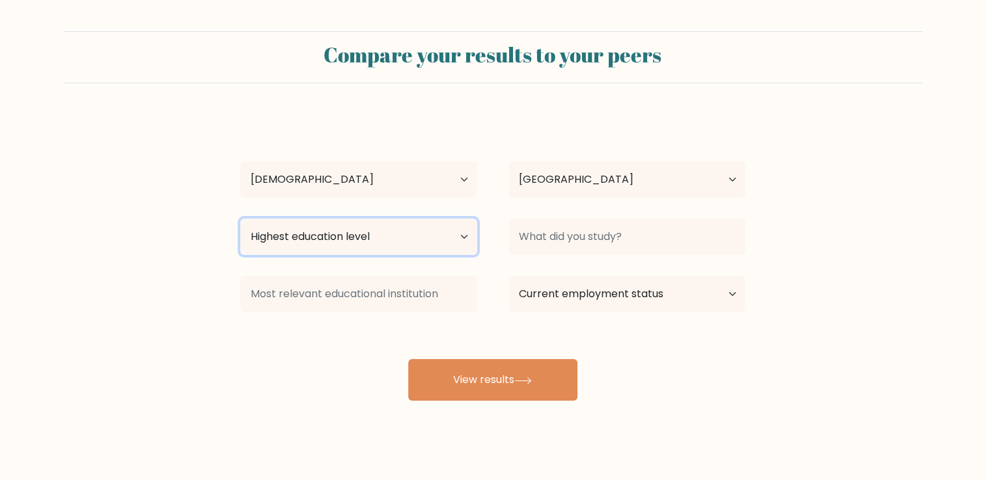
click at [431, 239] on select "Highest education level No schooling Primary Lower Secondary Upper Secondary Oc…" at bounding box center [358, 237] width 237 height 36
select select "bachelors_degree"
click at [240, 219] on select "Highest education level No schooling Primary Lower Secondary Upper Secondary Oc…" at bounding box center [358, 237] width 237 height 36
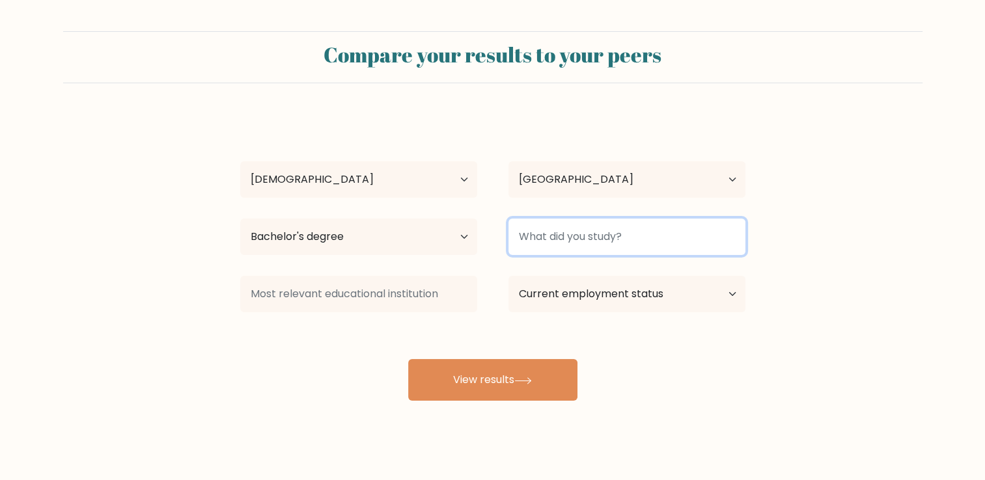
click at [590, 239] on input at bounding box center [626, 237] width 237 height 36
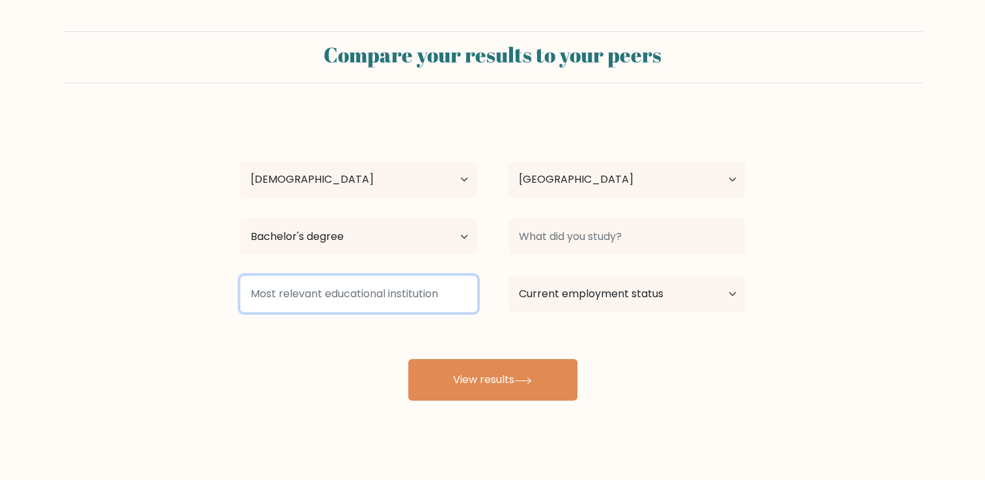
click at [443, 298] on input at bounding box center [358, 294] width 237 height 36
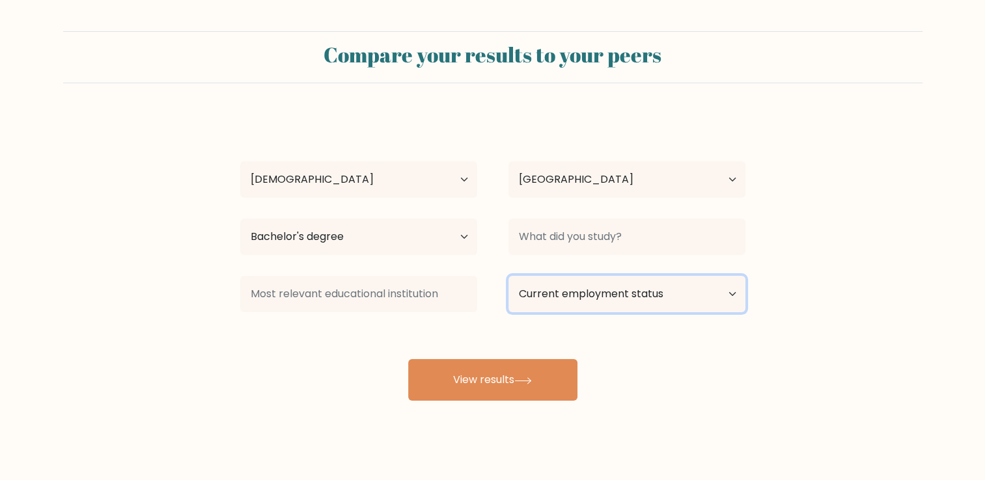
click at [614, 293] on select "Current employment status Employed Student Retired Other / prefer not to answer" at bounding box center [626, 294] width 237 height 36
select select "employed"
click at [508, 276] on select "Current employment status Employed Student Retired Other / prefer not to answer" at bounding box center [626, 294] width 237 height 36
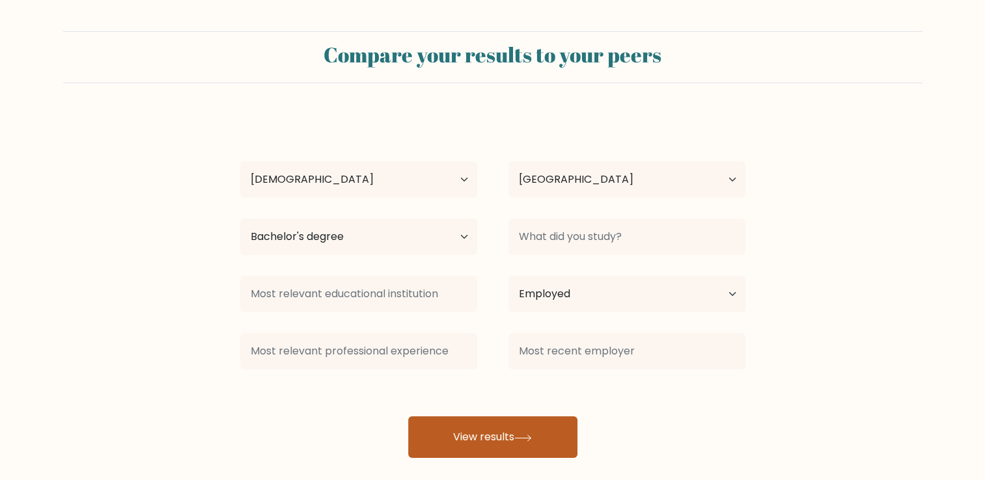
click at [492, 446] on button "View results" at bounding box center [492, 437] width 169 height 42
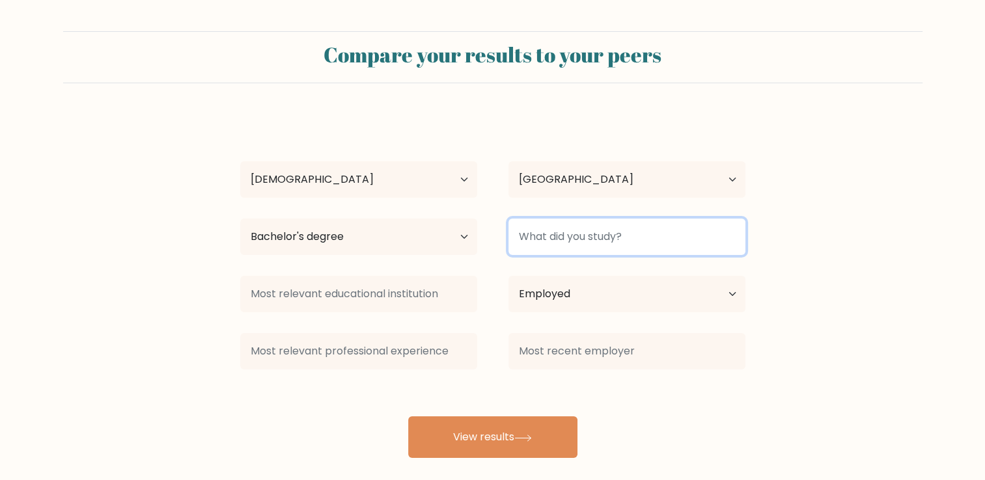
click at [612, 231] on input at bounding box center [626, 237] width 237 height 36
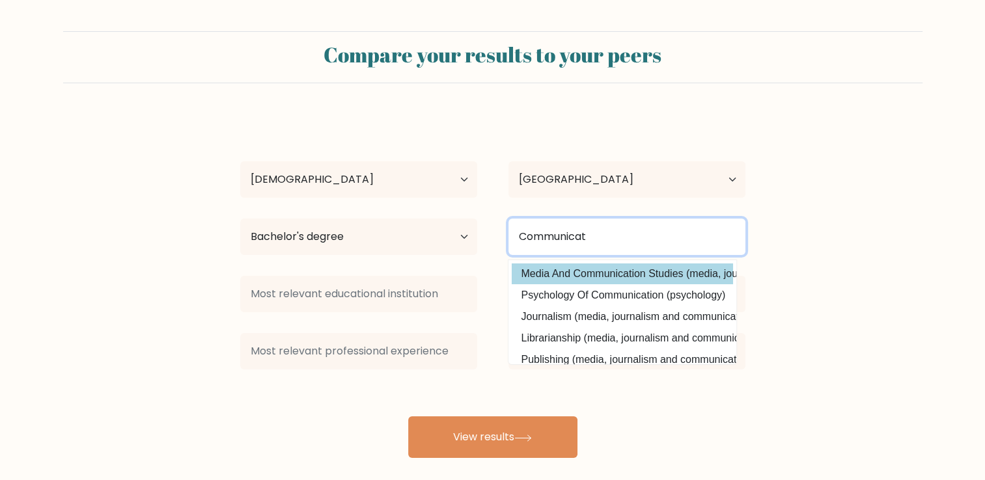
type input "Communicat"
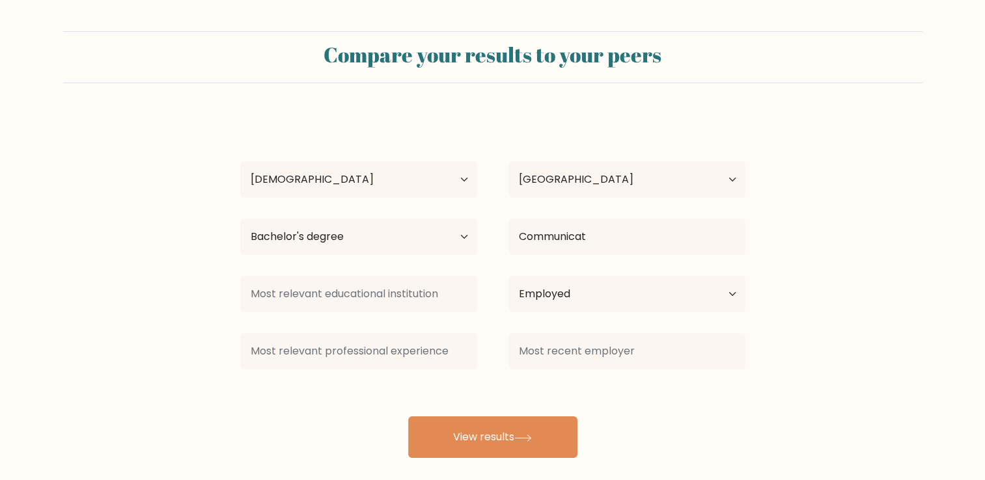
click at [599, 269] on div "Xian Tobias Age Under 18 years old 18-24 years old 25-34 years old 35-44 years …" at bounding box center [492, 287] width 521 height 344
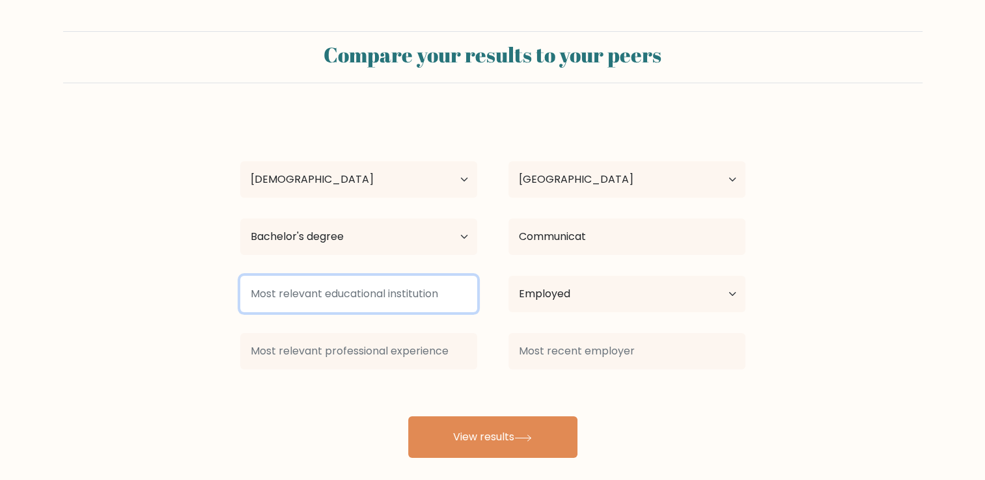
click at [394, 299] on input at bounding box center [358, 294] width 237 height 36
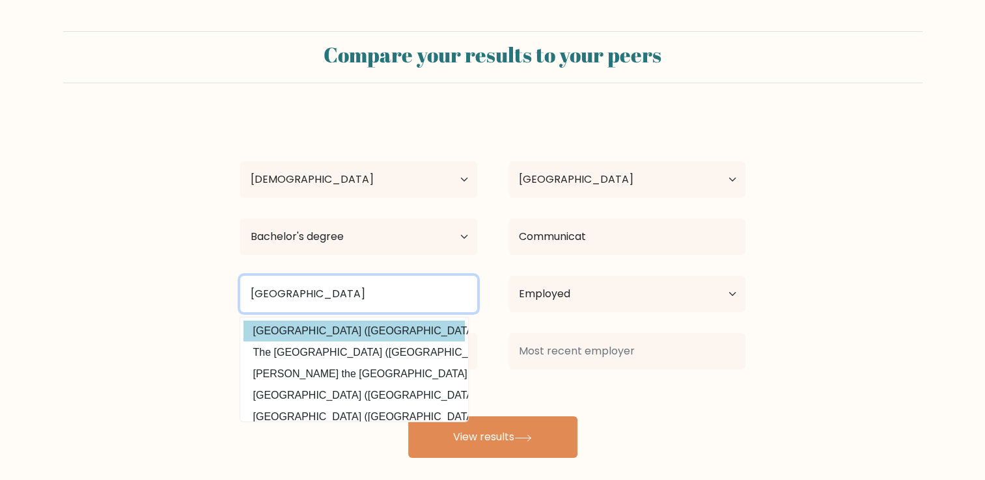
type input "polytechnic university of the"
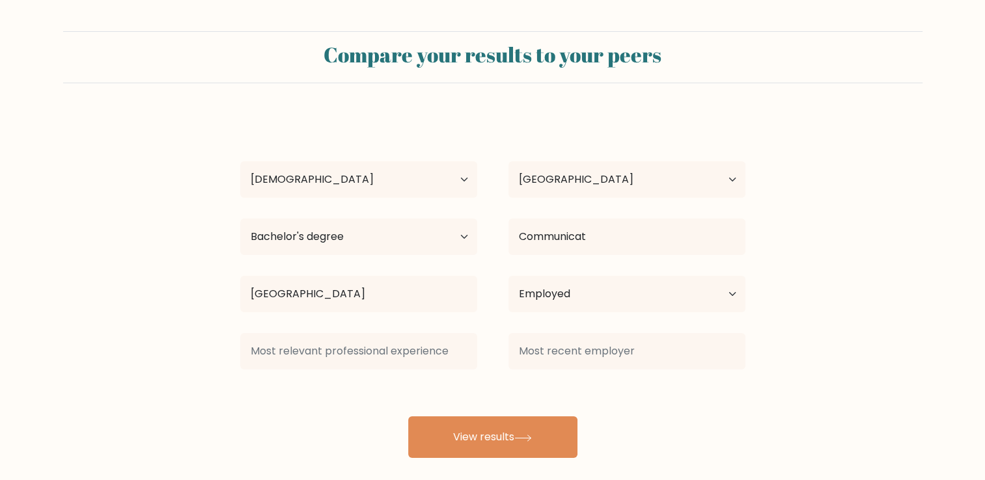
click at [371, 324] on div "Xian Tobias Age Under 18 years old 18-24 years old 25-34 years old 35-44 years …" at bounding box center [492, 287] width 521 height 344
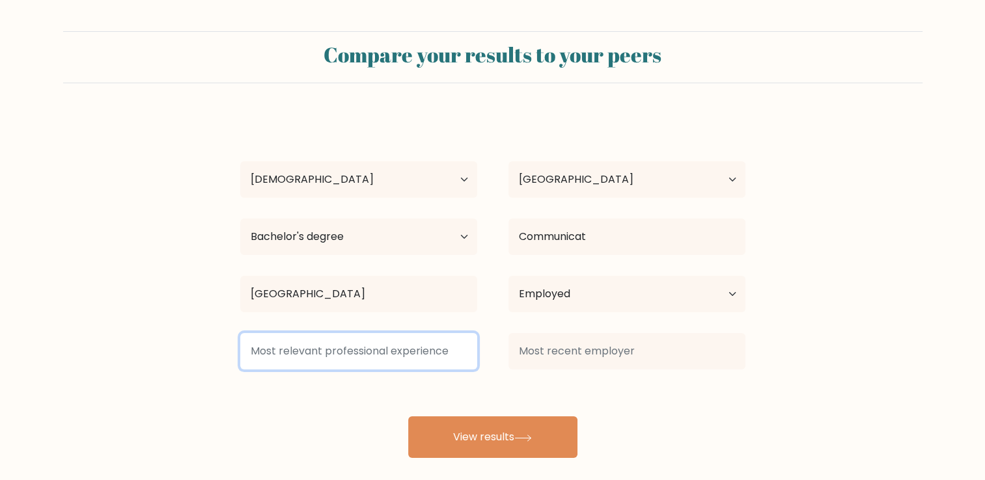
click at [351, 368] on input at bounding box center [358, 351] width 237 height 36
type input "V"
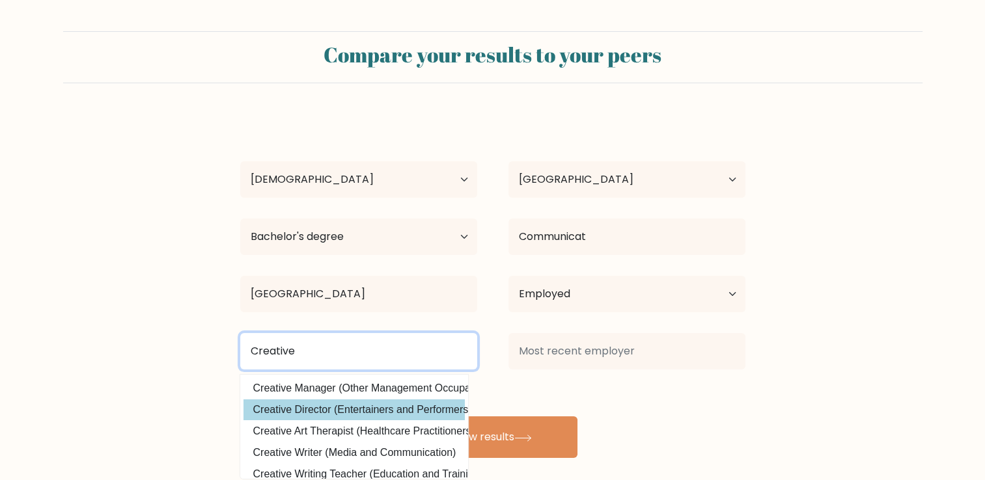
type input "Creative"
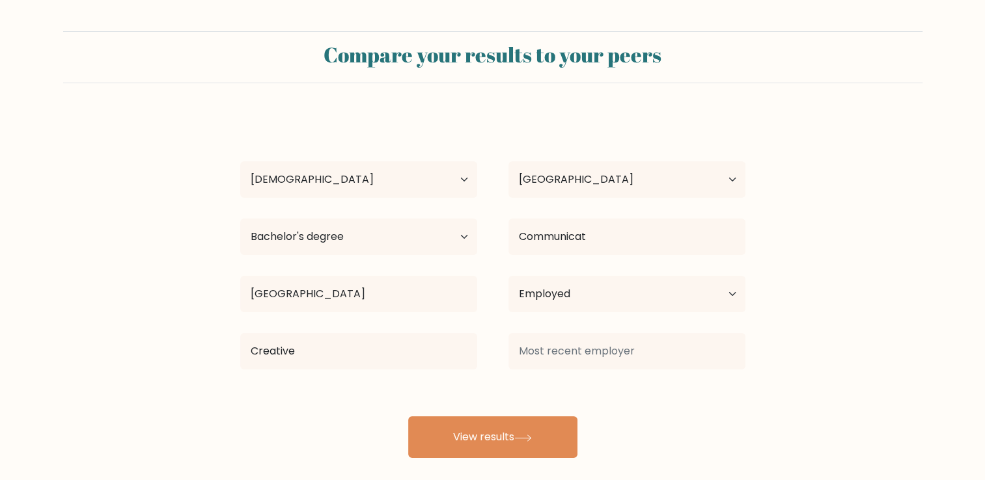
click at [342, 404] on div "Xian Tobias Age Under 18 years old 18-24 years old 25-34 years old 35-44 years …" at bounding box center [492, 287] width 521 height 344
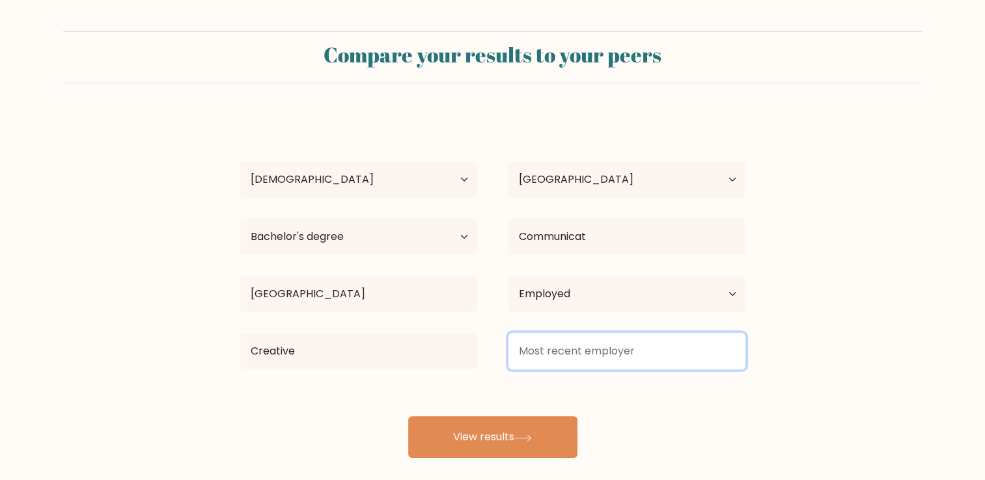
click at [564, 357] on input at bounding box center [626, 351] width 237 height 36
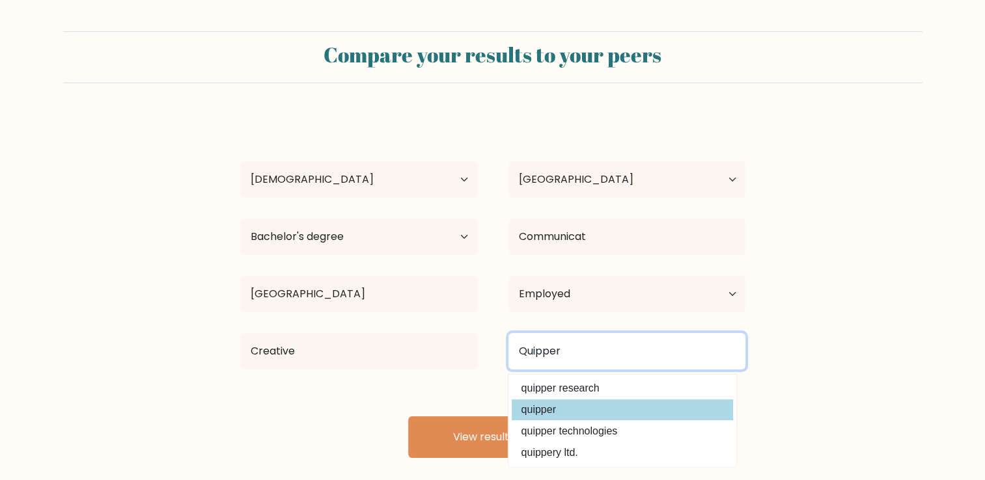
type input "Quipper"
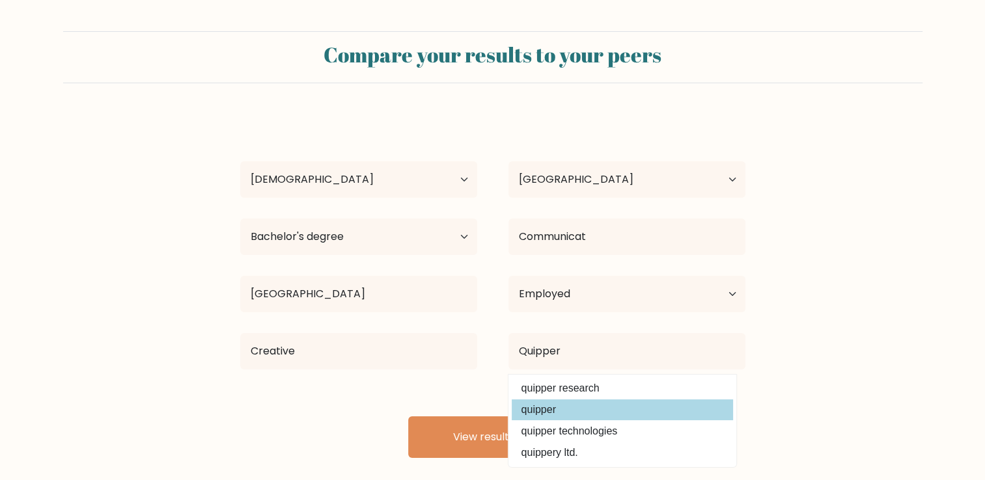
click at [562, 409] on div "Xian Tobias Age Under 18 years old 18-24 years old 25-34 years old 35-44 years …" at bounding box center [492, 287] width 521 height 344
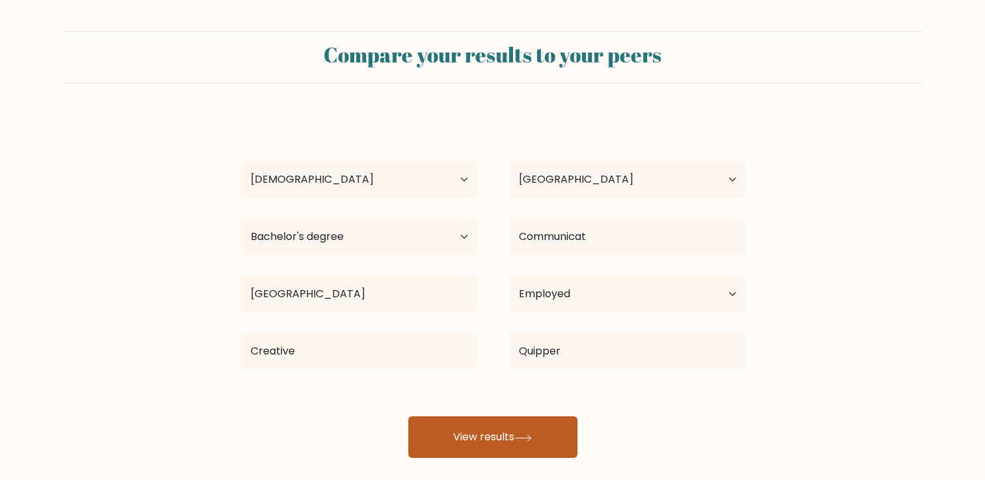
click at [521, 432] on button "View results" at bounding box center [492, 437] width 169 height 42
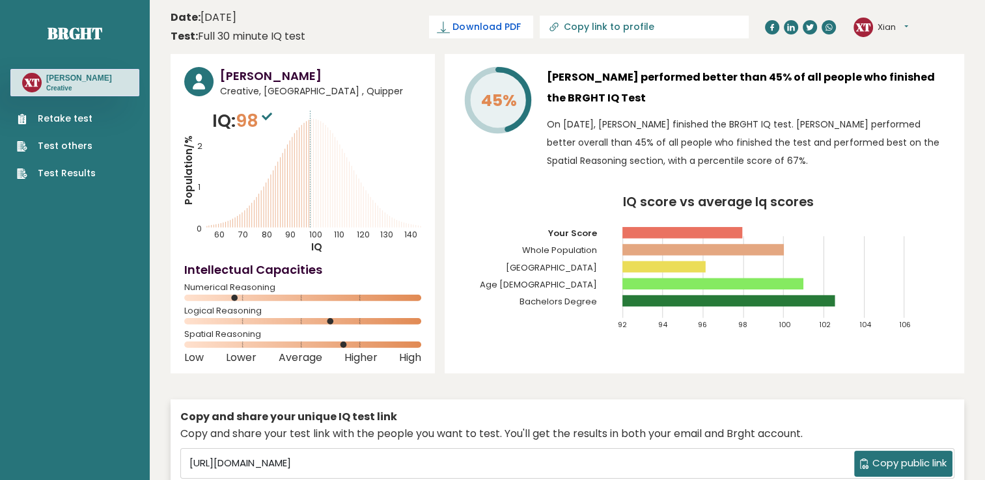
click at [520, 25] on span "Download PDF" at bounding box center [486, 27] width 68 height 14
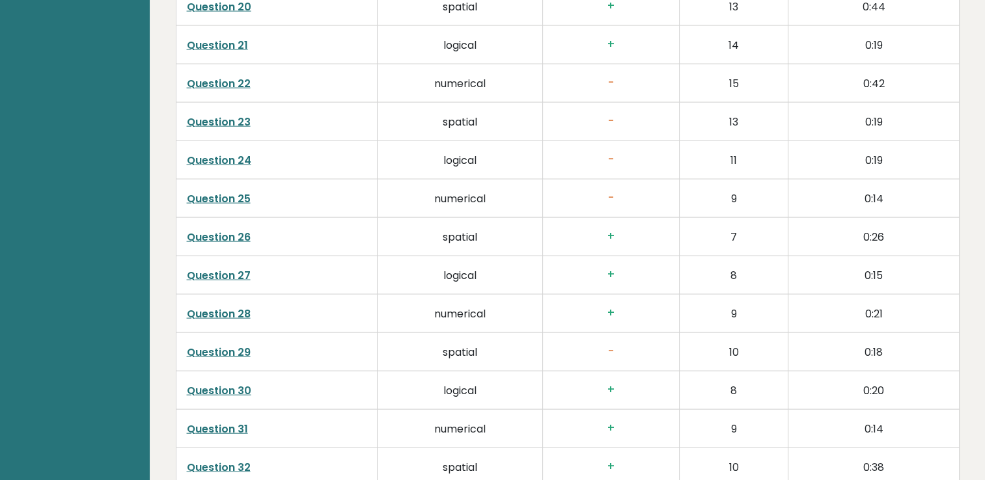
scroll to position [3313, 0]
